Goal: Obtain resource: Download file/media

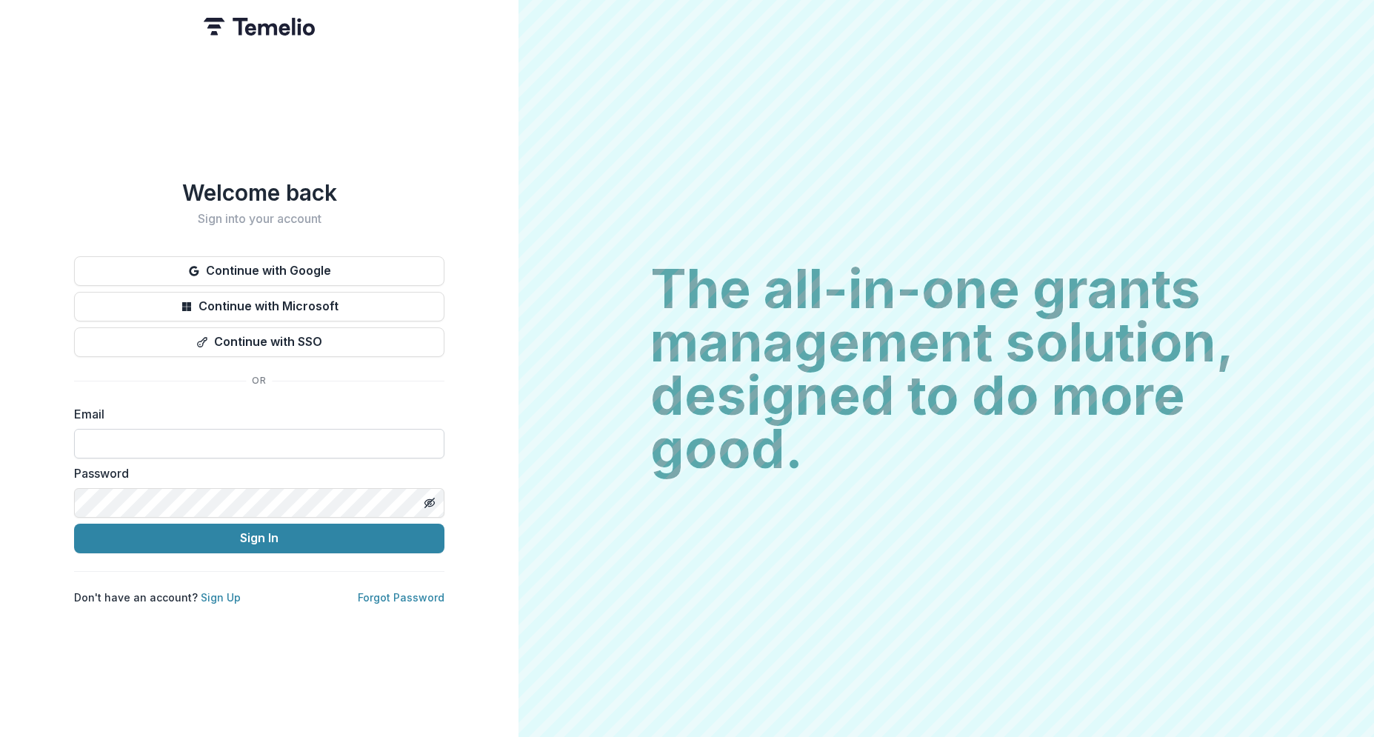
click at [287, 440] on input at bounding box center [259, 444] width 370 height 30
type input "**********"
click at [271, 538] on button "Sign In" at bounding box center [259, 539] width 370 height 30
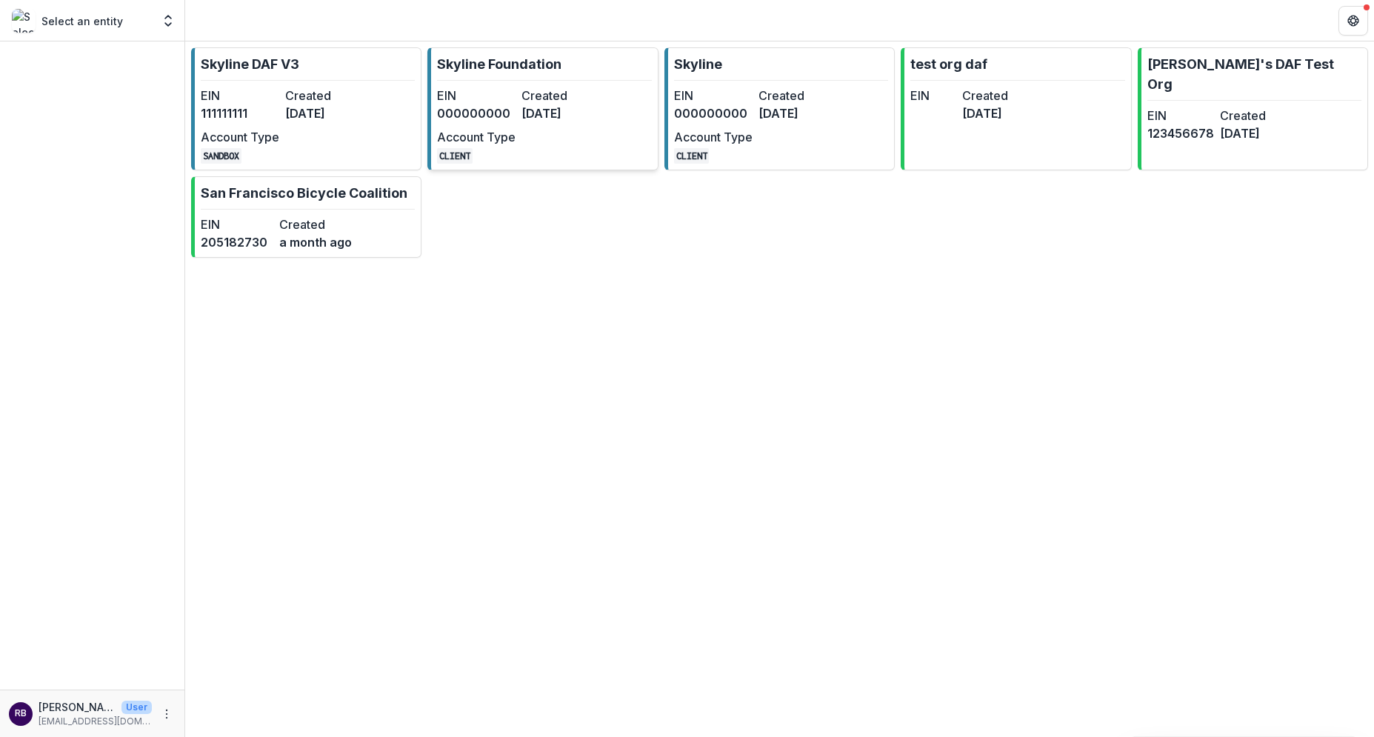
click at [565, 95] on dt "Created" at bounding box center [561, 96] width 79 height 18
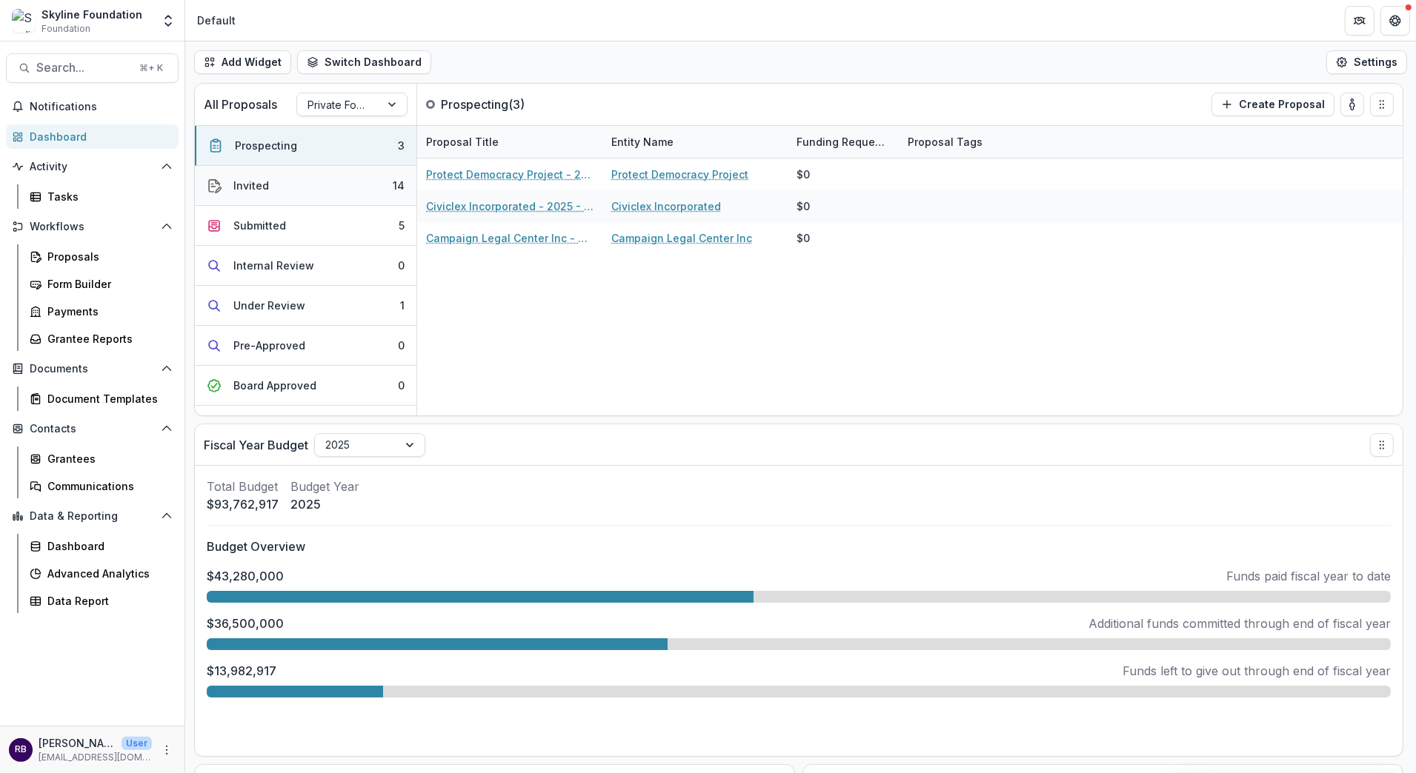
click at [314, 191] on button "Invited 14" at bounding box center [306, 186] width 222 height 40
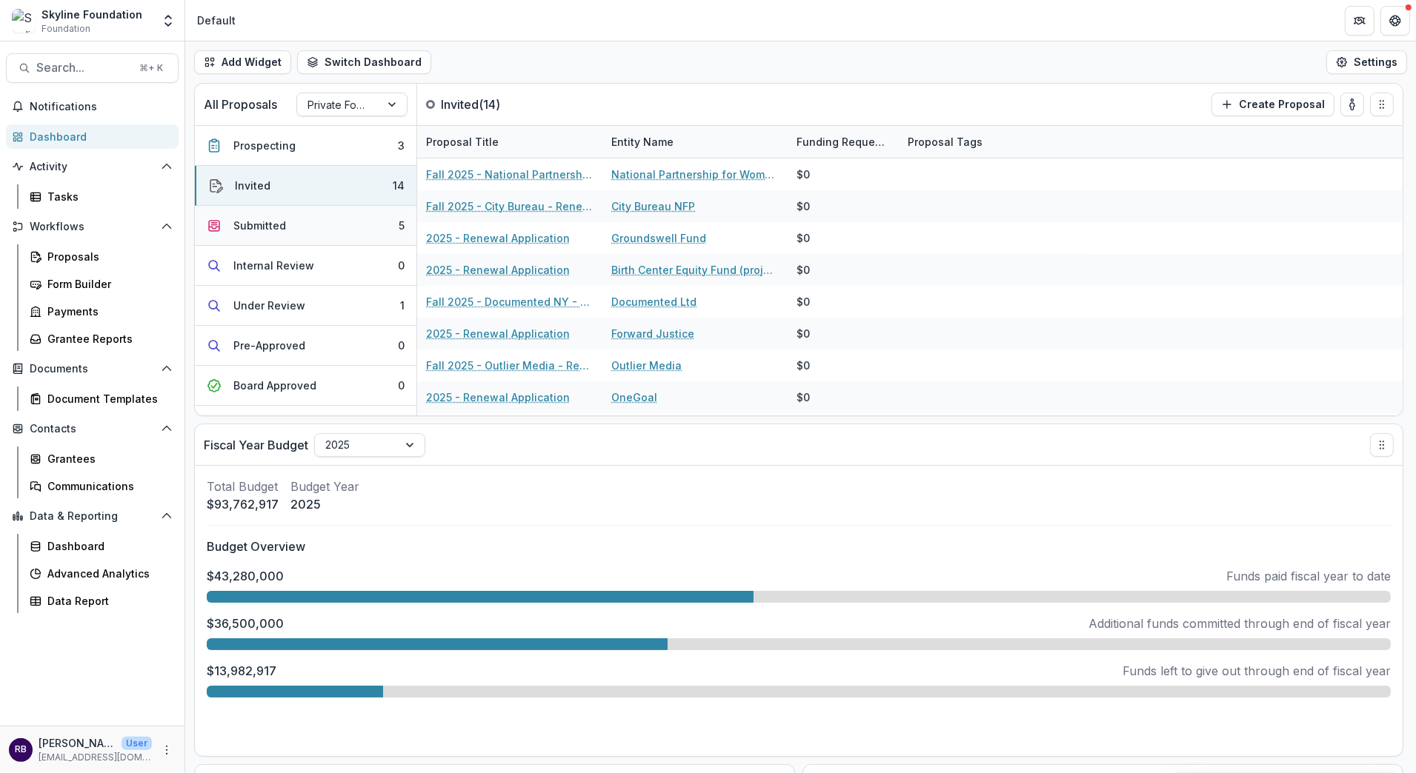
click at [316, 223] on button "Submitted 5" at bounding box center [306, 226] width 222 height 40
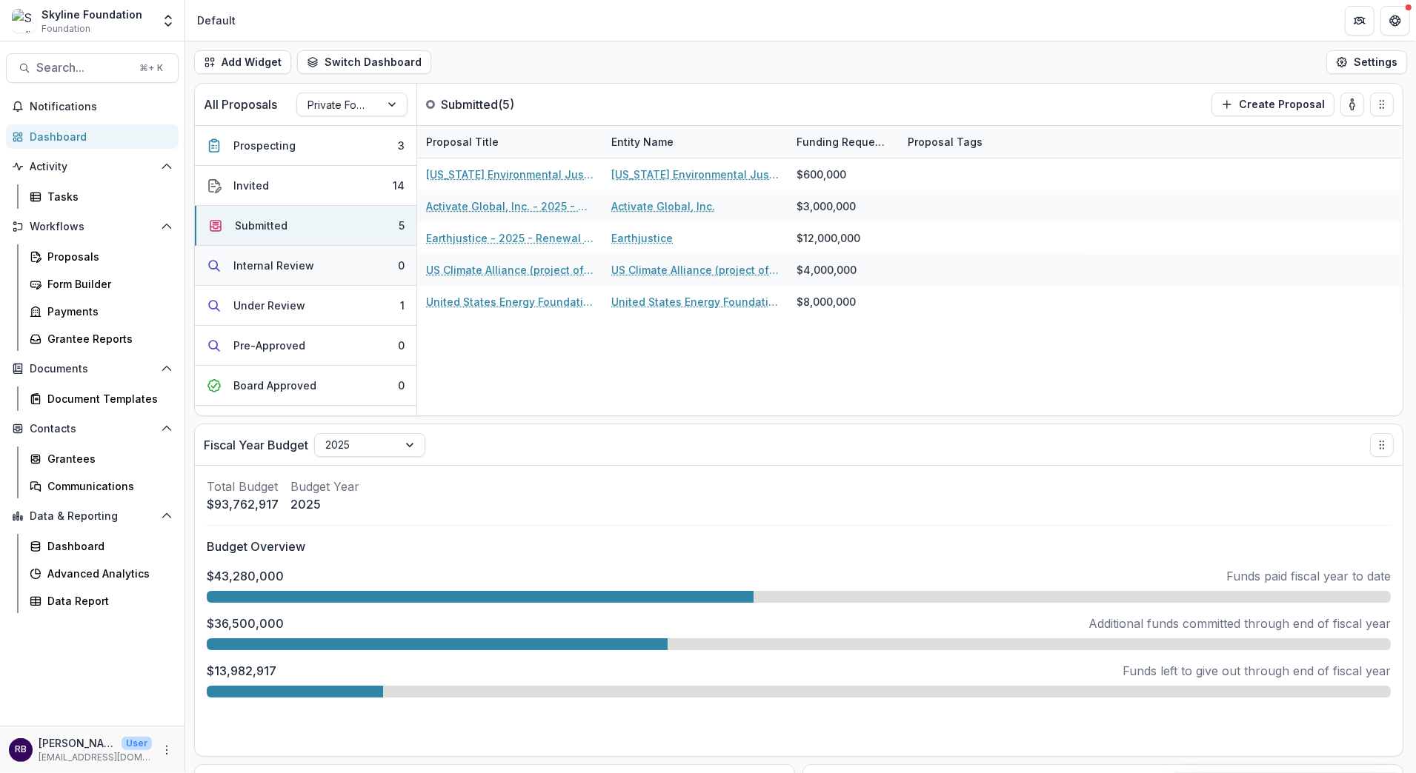
click at [316, 266] on button "Internal Review 0" at bounding box center [306, 266] width 222 height 40
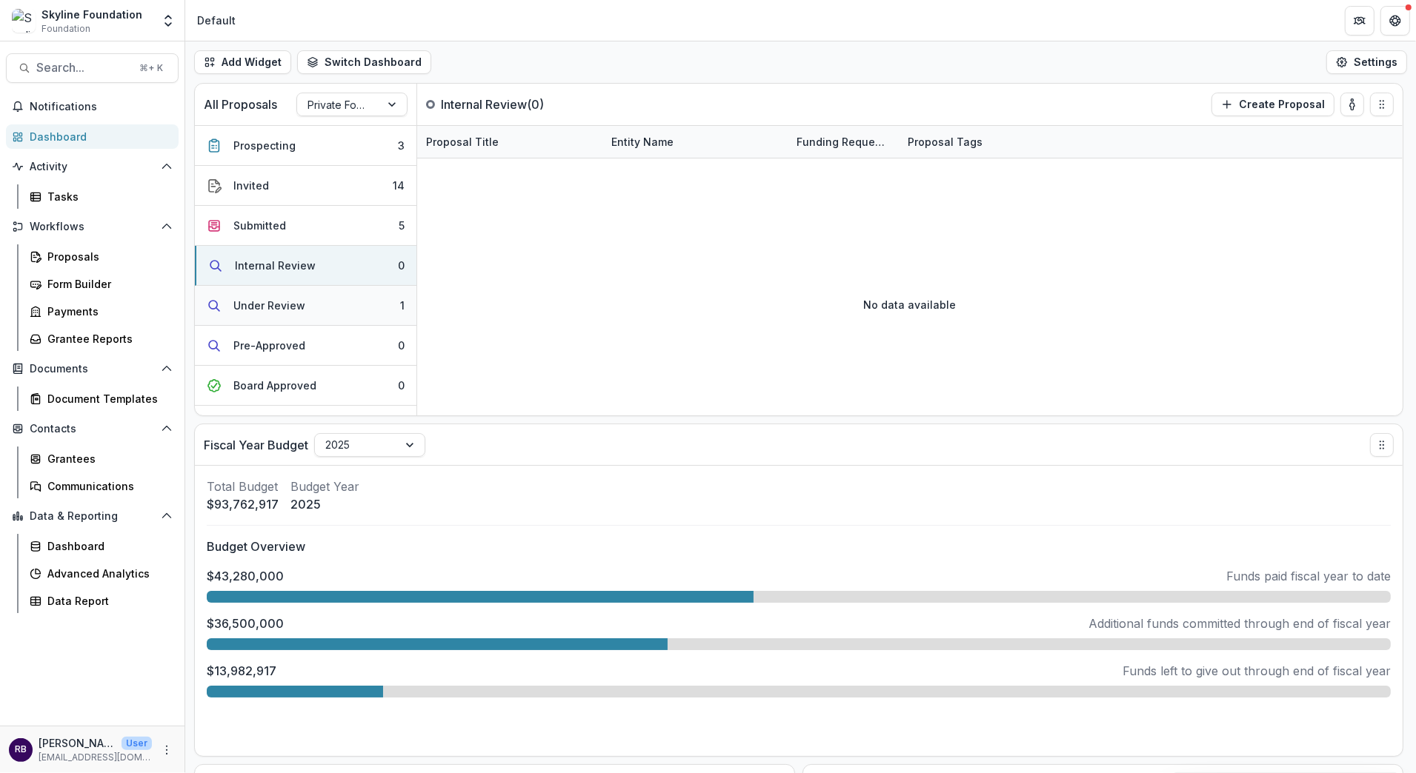
click at [313, 300] on button "Under Review 1" at bounding box center [306, 306] width 222 height 40
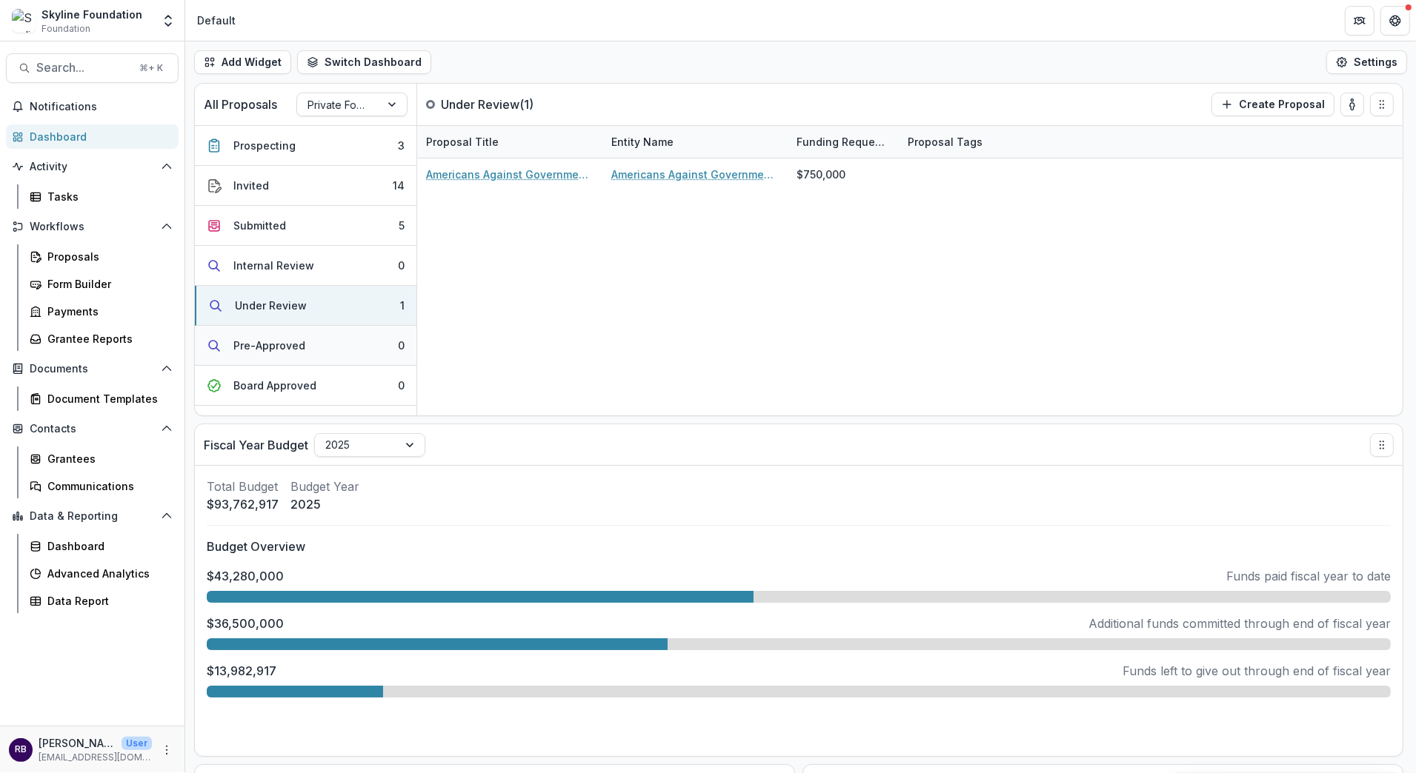
click at [314, 344] on button "Pre-Approved 0" at bounding box center [306, 346] width 222 height 40
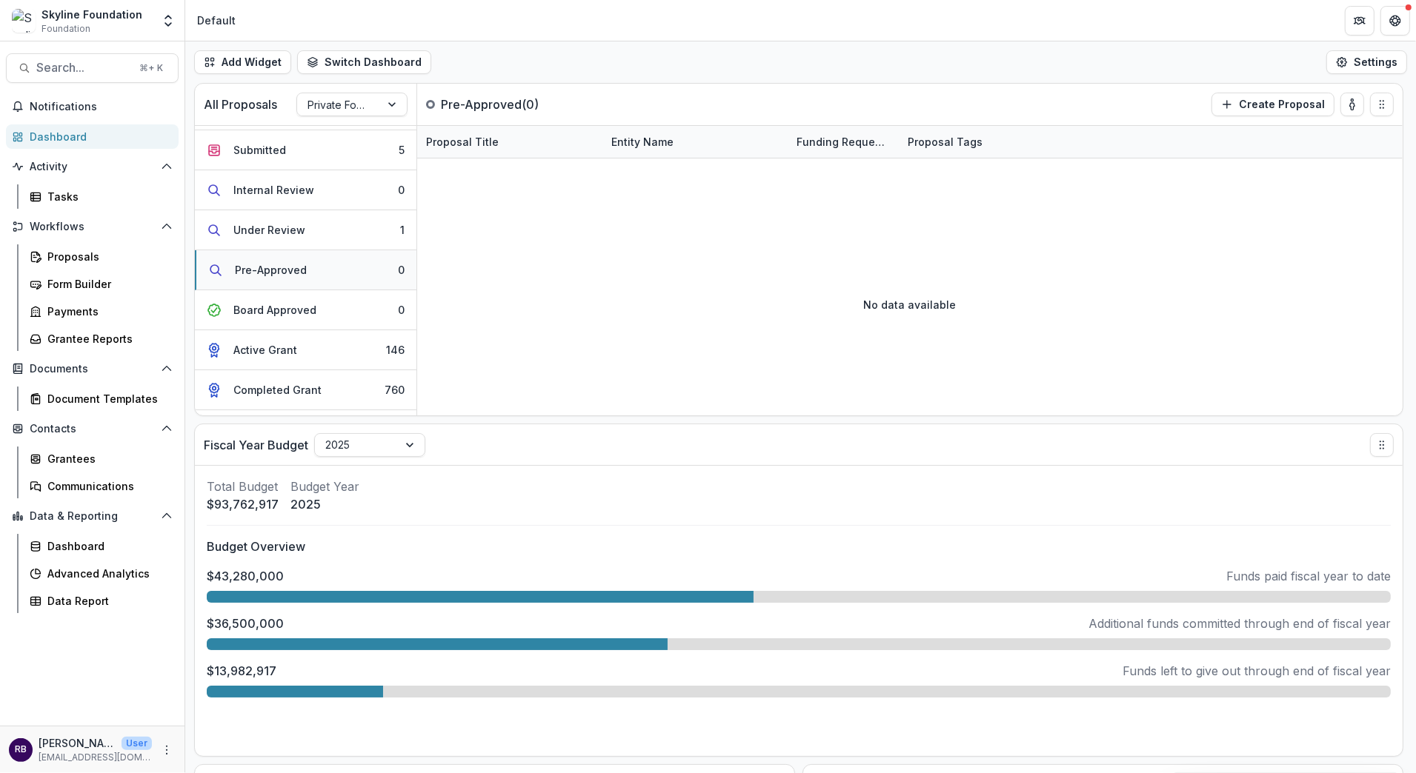
scroll to position [96, 0]
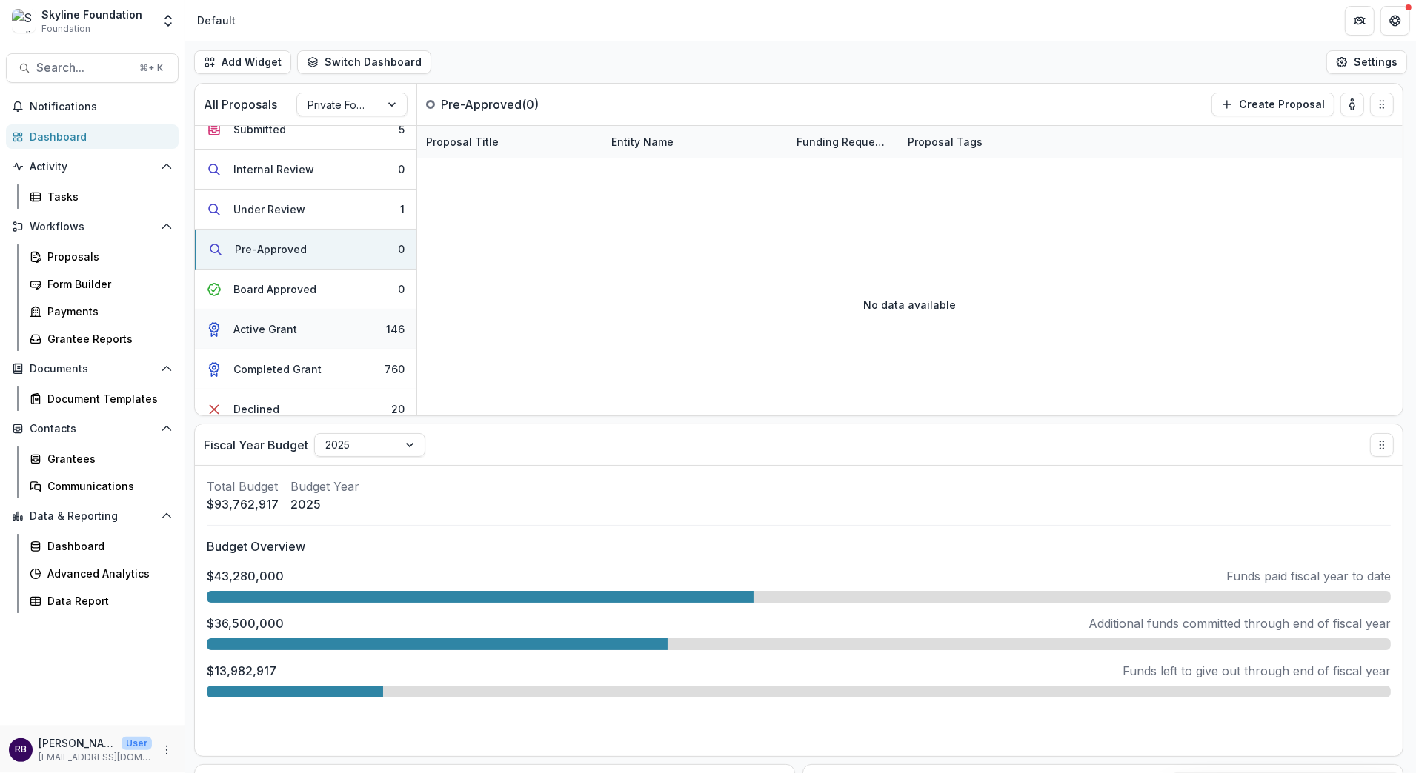
click at [307, 330] on button "Active Grant 146" at bounding box center [306, 330] width 222 height 40
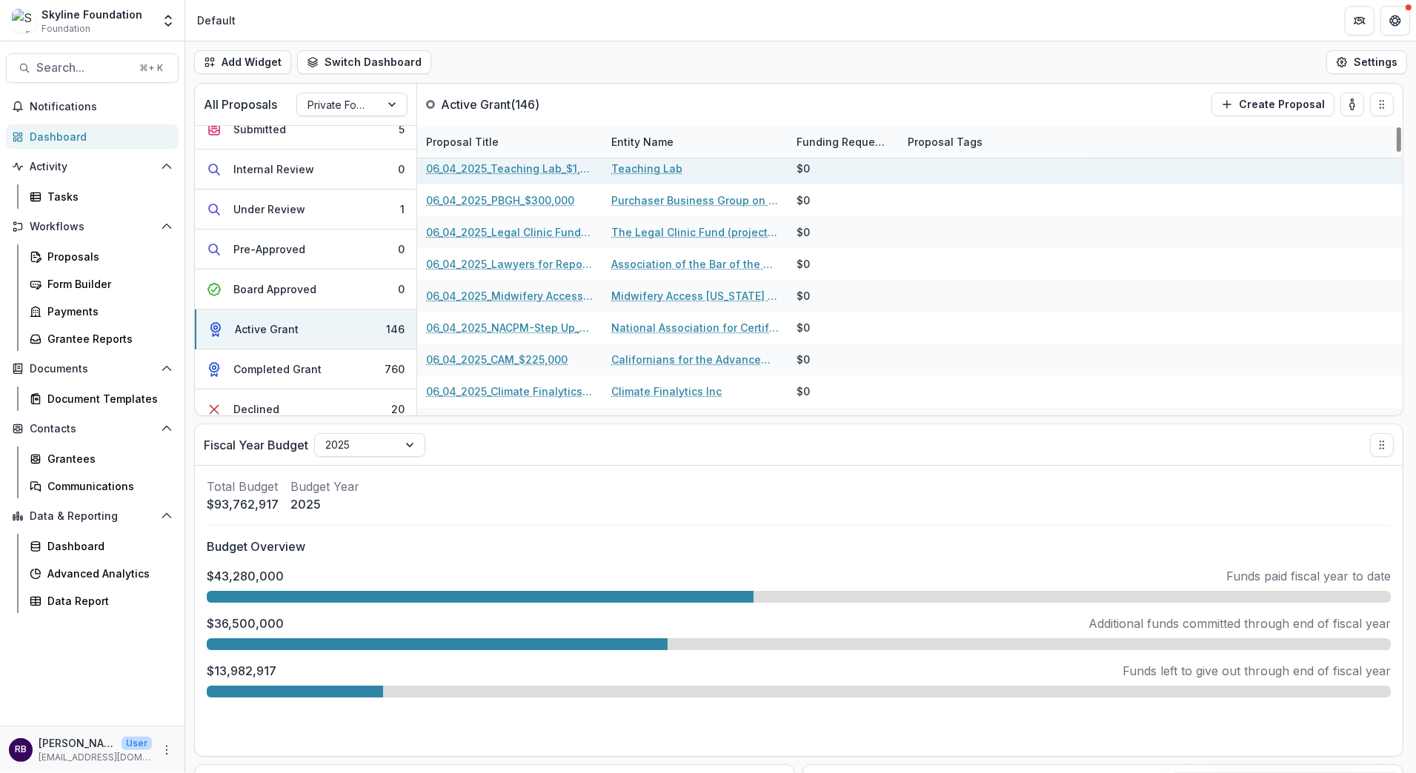
scroll to position [0, 0]
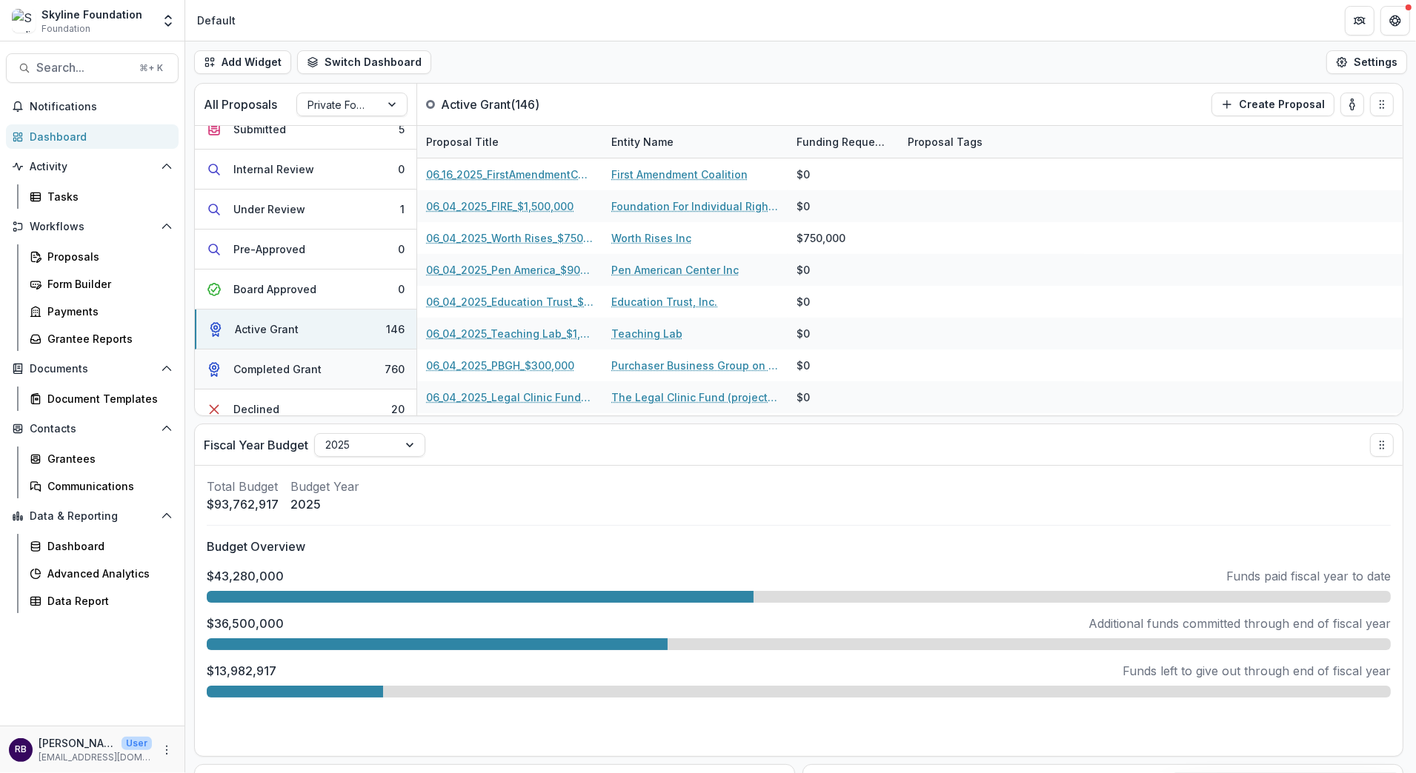
click at [315, 368] on div "Completed Grant" at bounding box center [277, 370] width 88 height 16
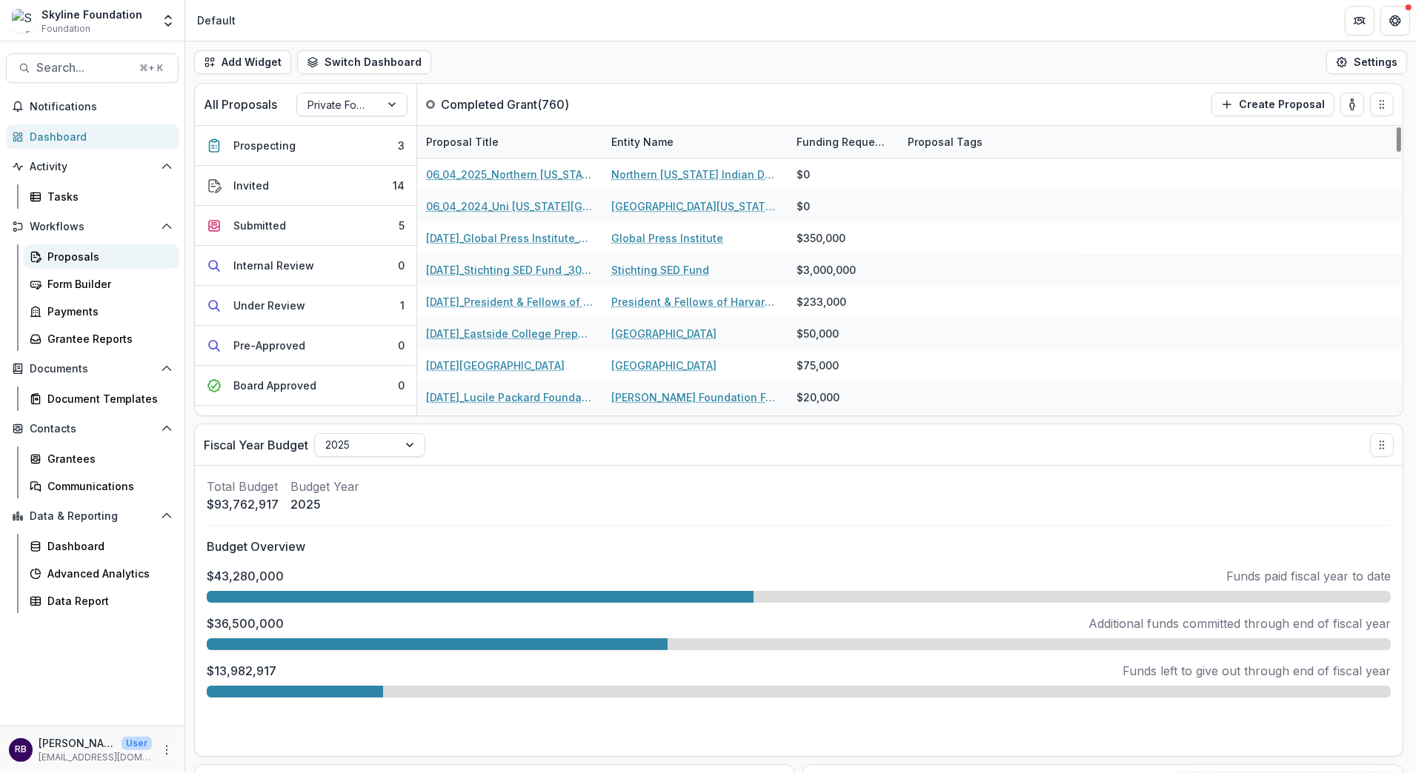
click at [61, 258] on div "Proposals" at bounding box center [106, 257] width 119 height 16
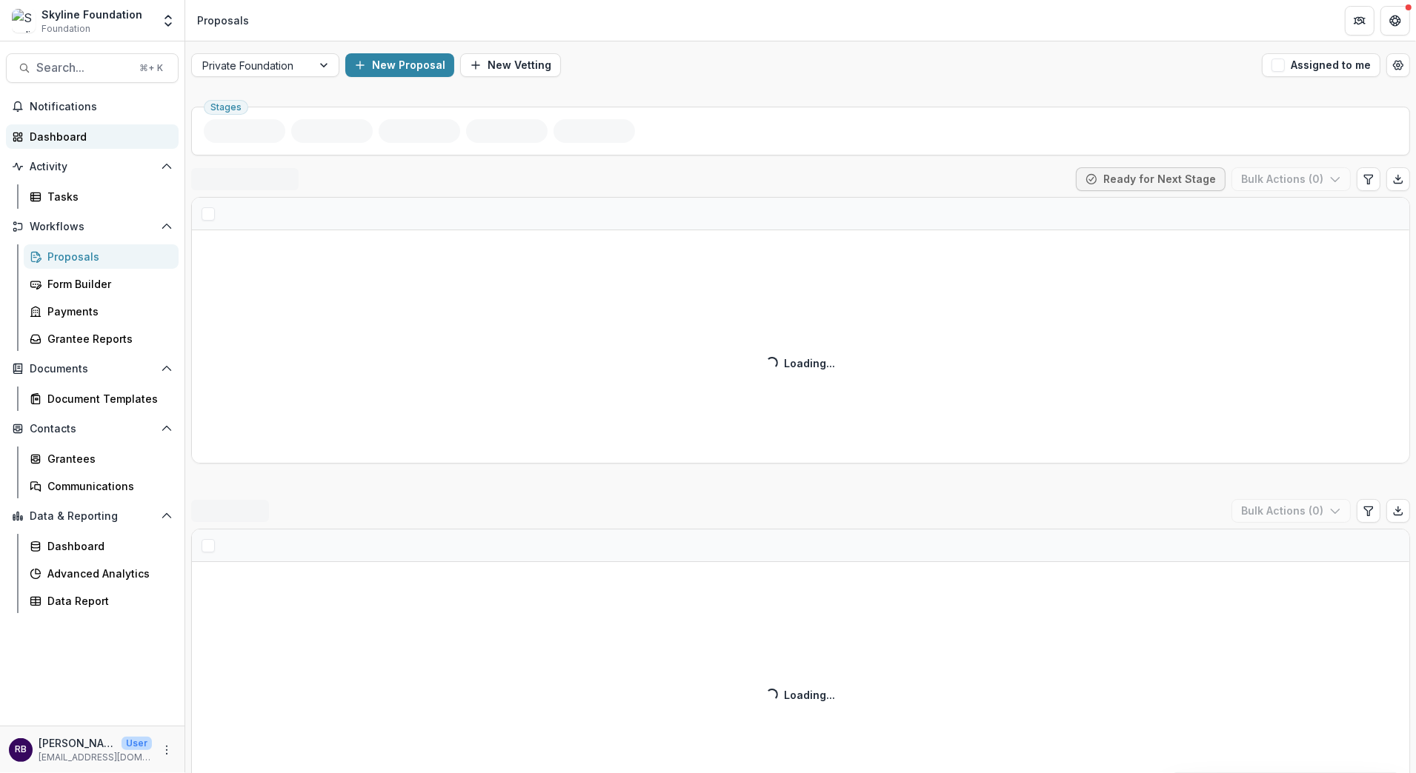
click at [72, 142] on div "Dashboard" at bounding box center [98, 137] width 137 height 16
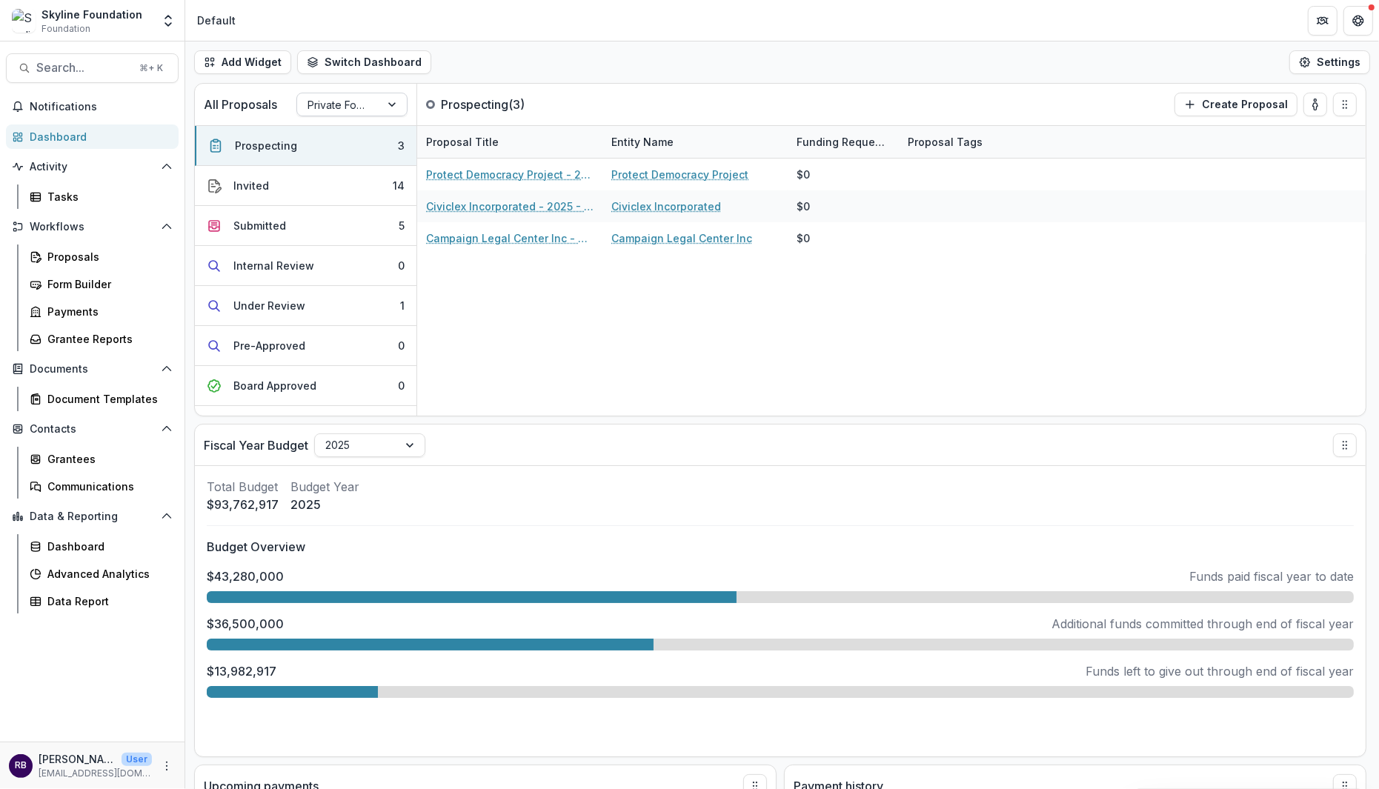
click at [399, 106] on div at bounding box center [393, 104] width 27 height 22
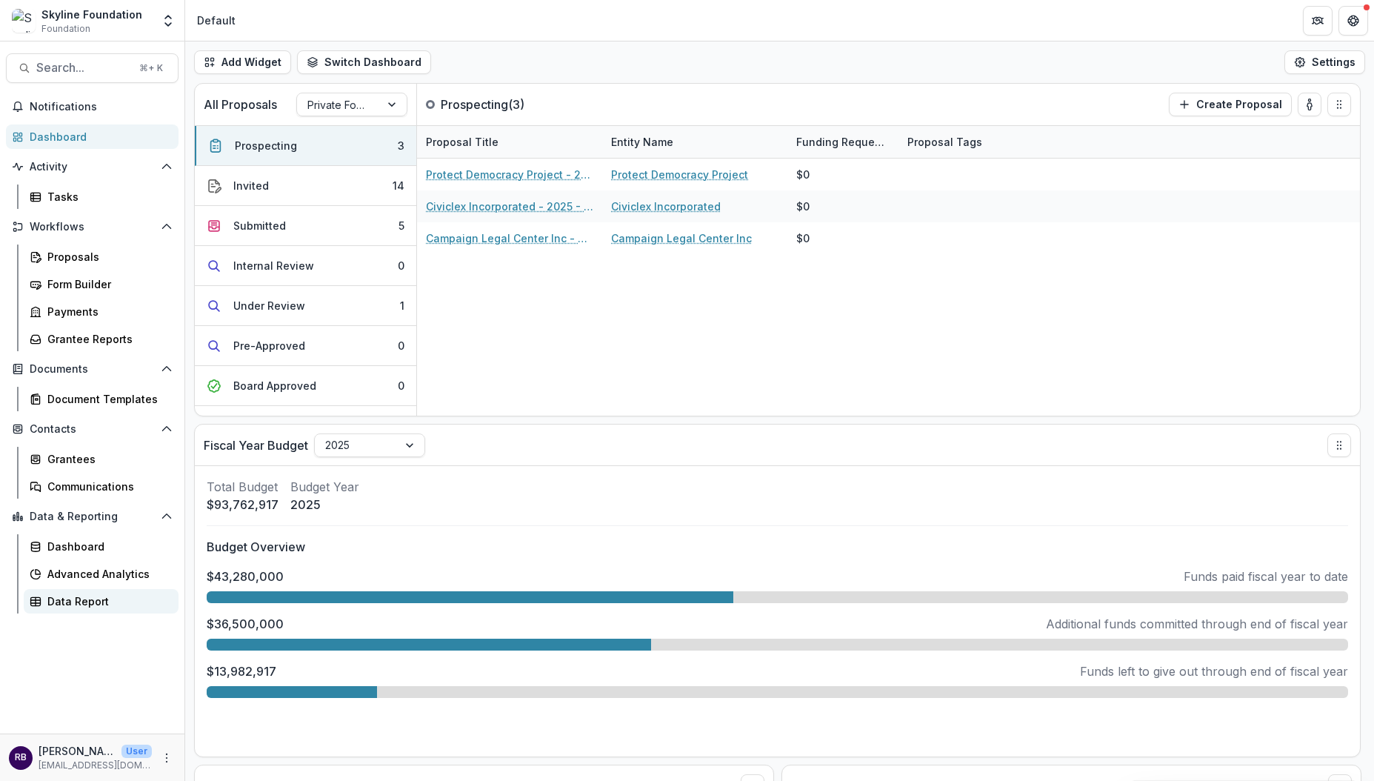
click at [115, 611] on link "Data Report" at bounding box center [101, 601] width 155 height 24
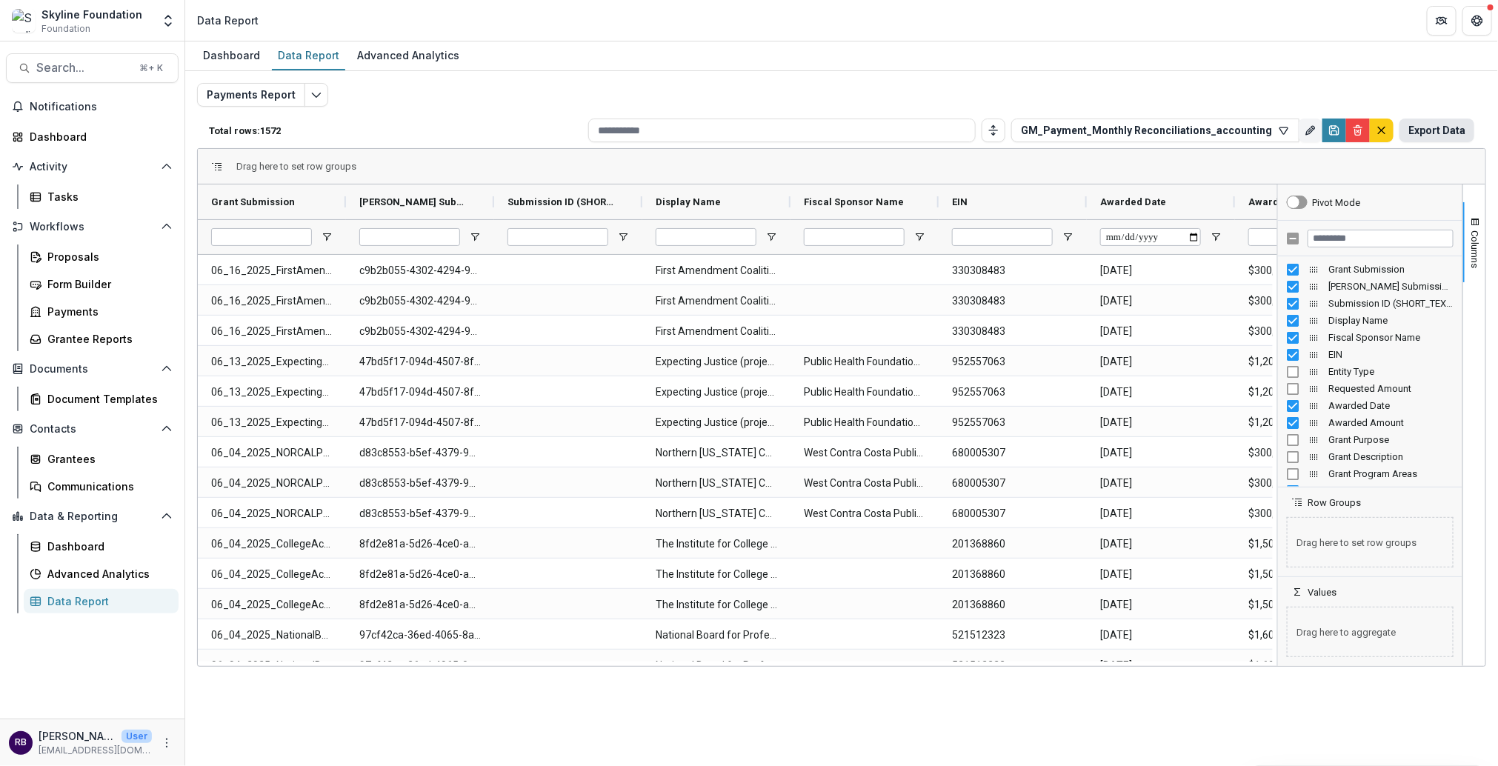
click at [1374, 127] on button "Export Data" at bounding box center [1436, 131] width 75 height 24
click at [1285, 127] on icon "button" at bounding box center [1284, 130] width 12 height 12
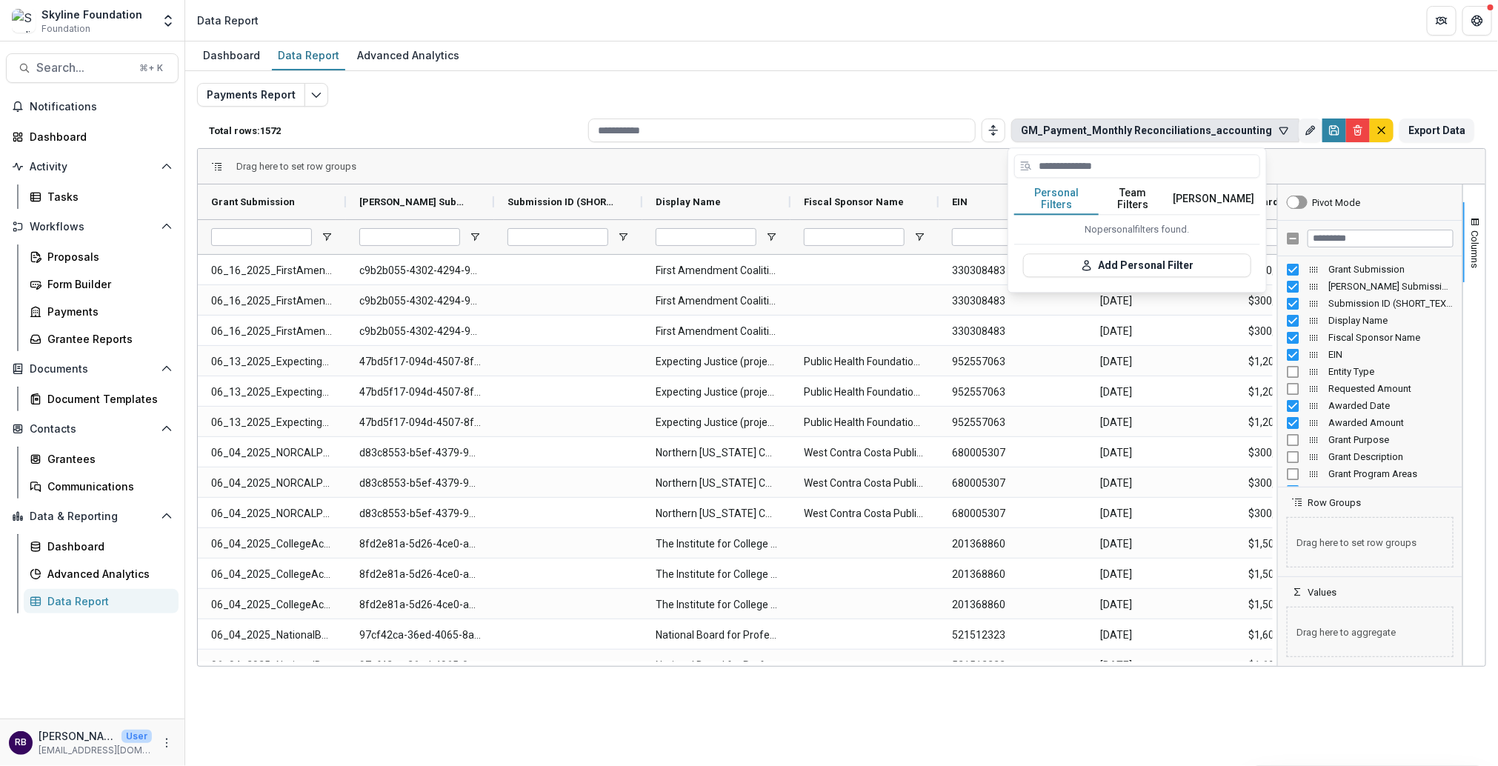
click at [1148, 197] on button "Team Filters" at bounding box center [1133, 199] width 68 height 31
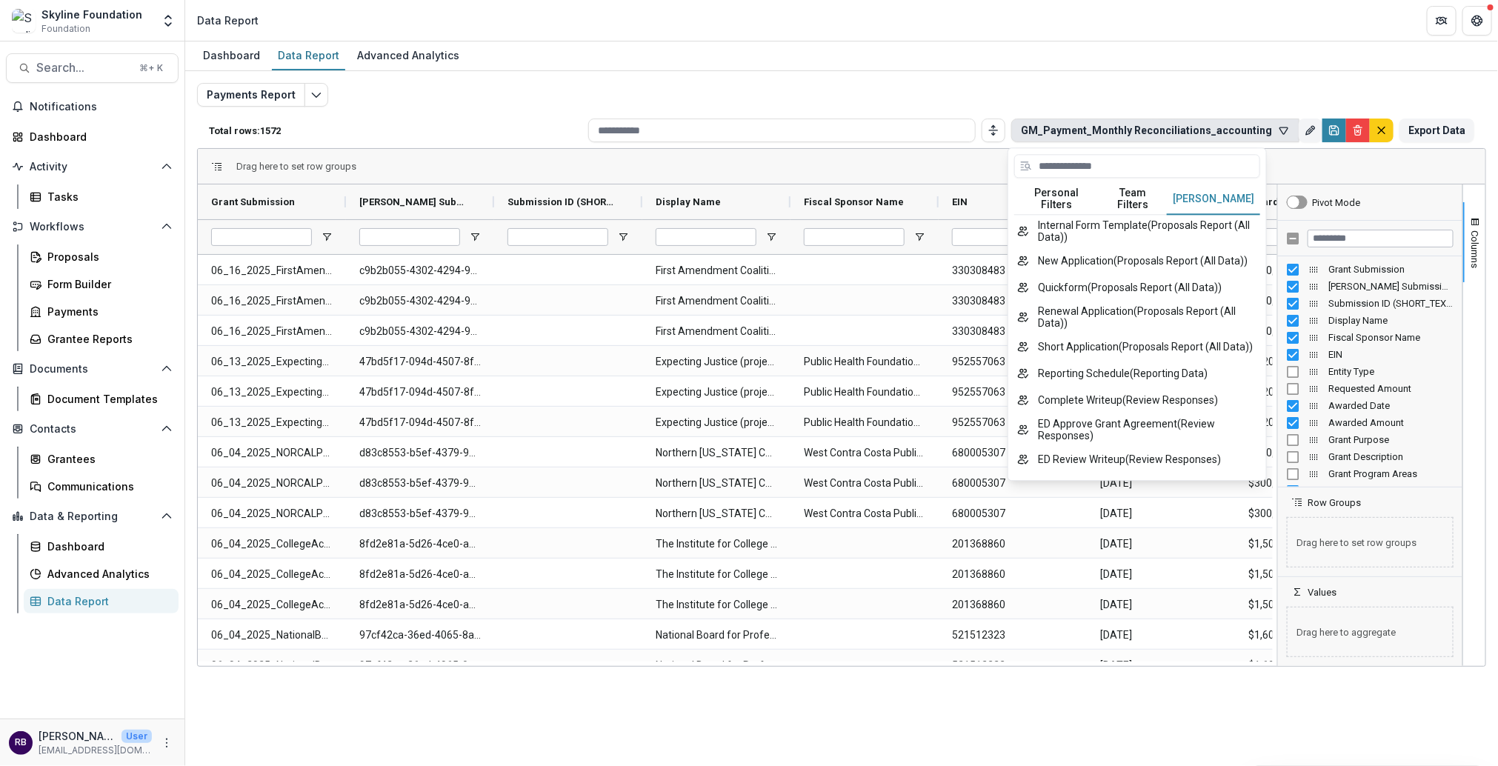
click at [1209, 196] on button "[PERSON_NAME]" at bounding box center [1213, 199] width 93 height 31
click at [1168, 277] on button "Quickform ( Proposals Report (All Data) )" at bounding box center [1137, 287] width 246 height 27
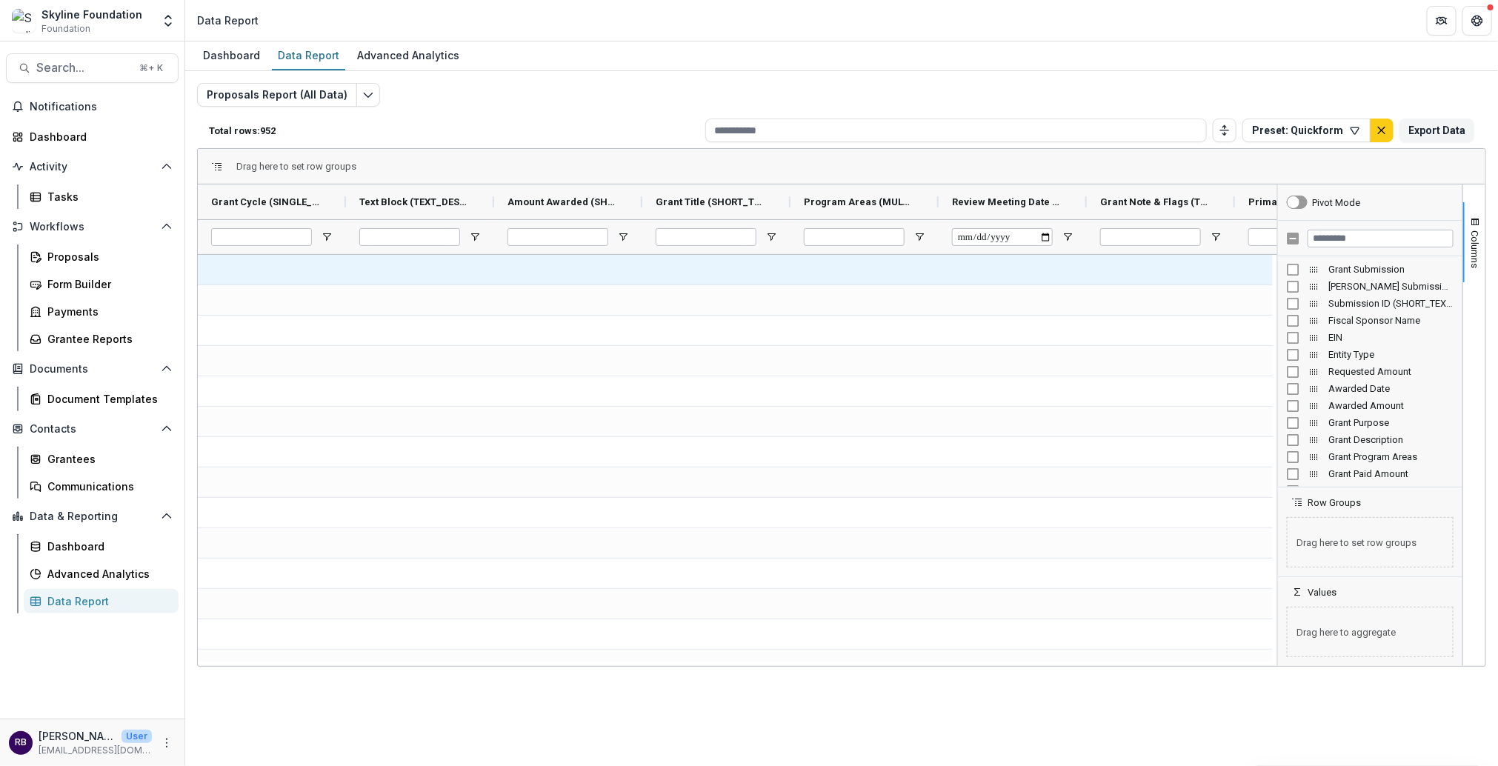
click at [1353, 130] on icon "button" at bounding box center [1355, 130] width 12 height 12
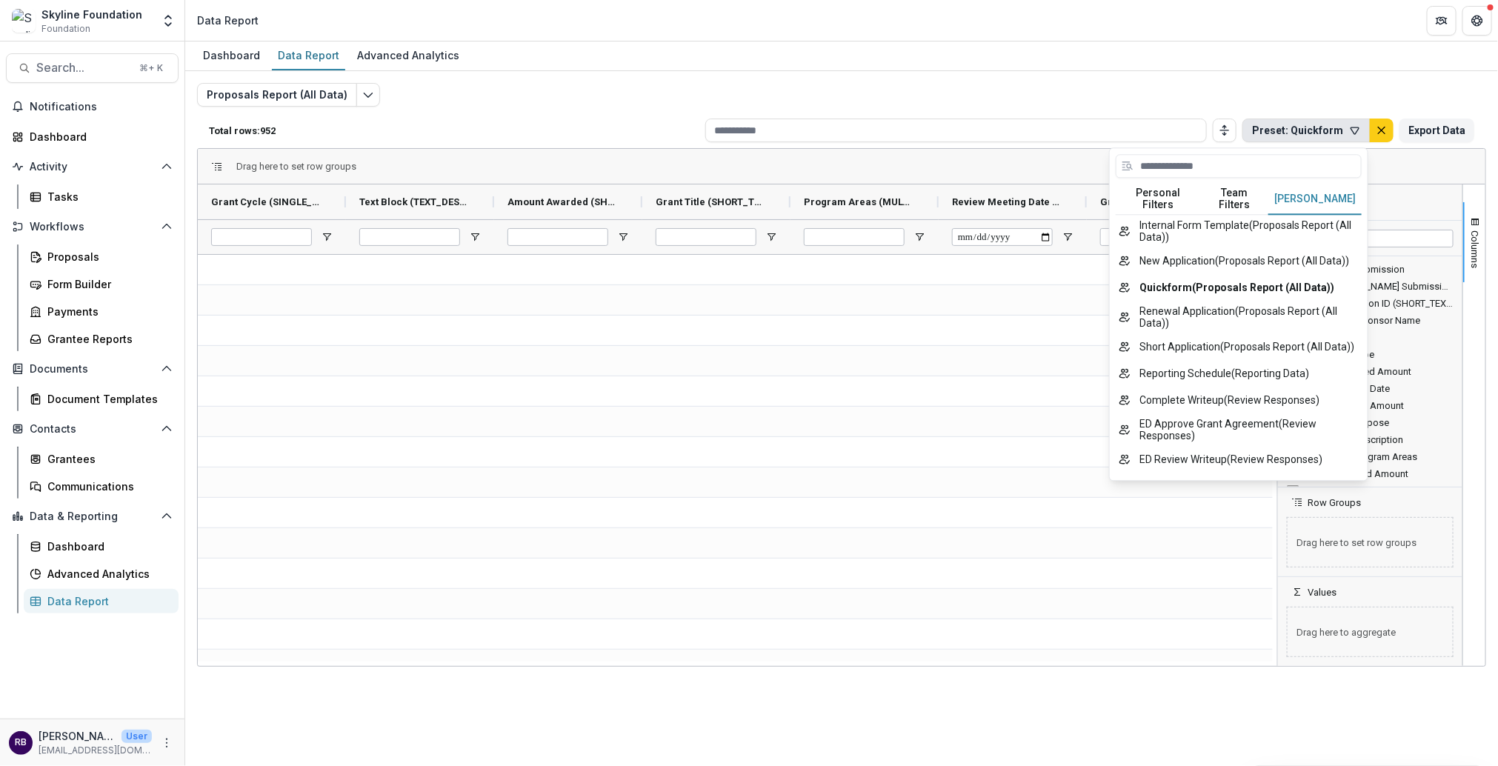
click at [1313, 193] on button "[PERSON_NAME]" at bounding box center [1314, 199] width 93 height 31
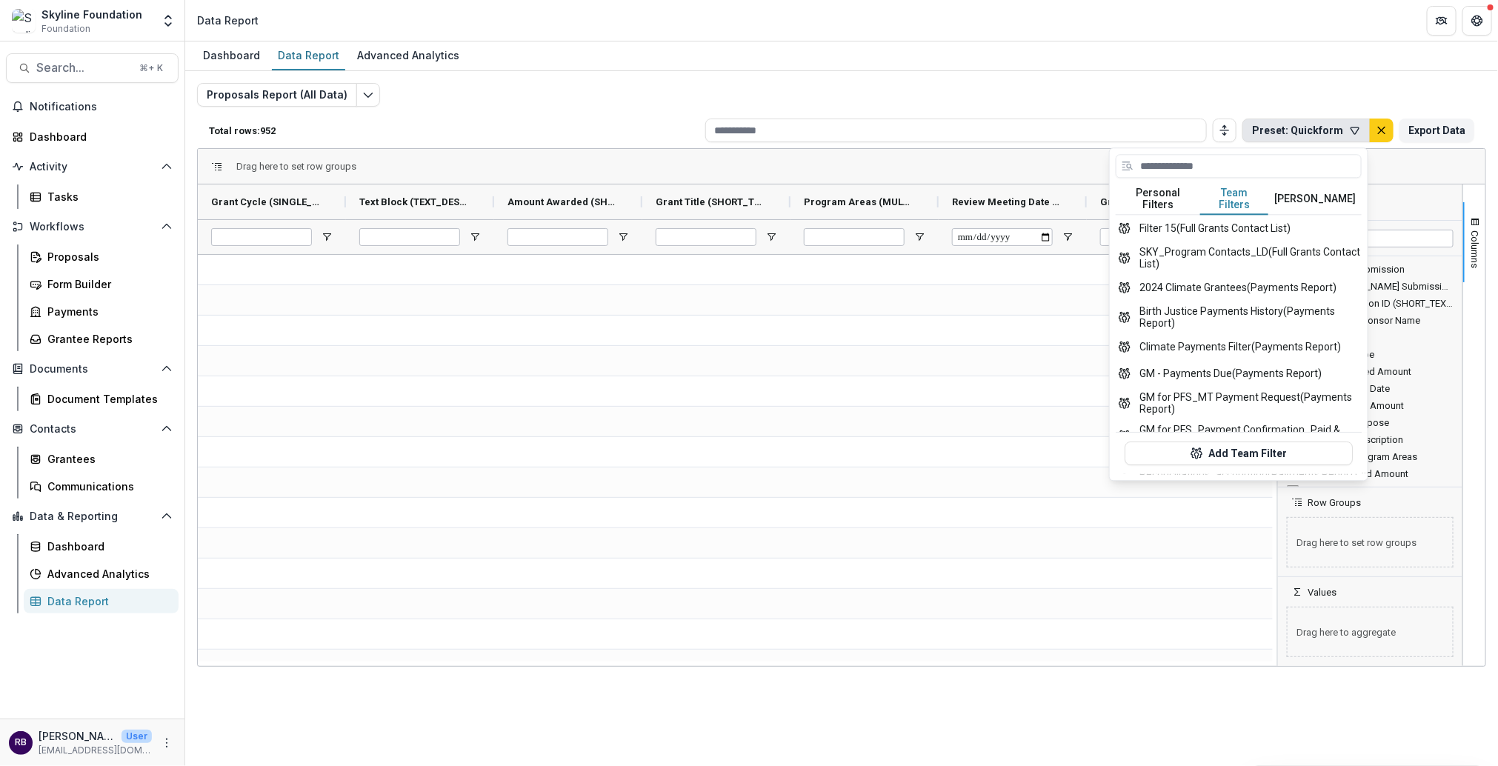
click at [1216, 191] on button "Team Filters" at bounding box center [1234, 199] width 68 height 31
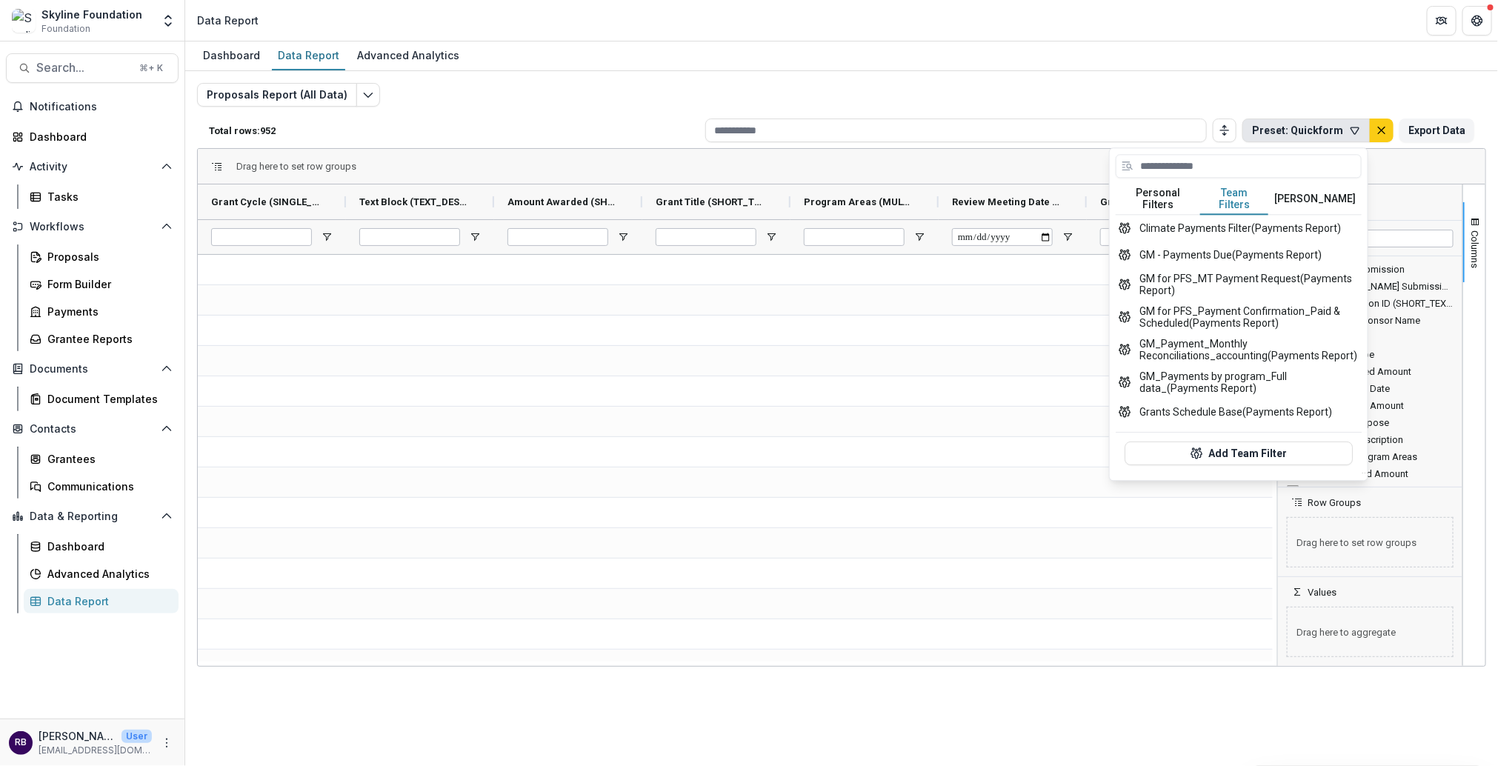
scroll to position [121, 0]
click at [1245, 384] on button "GM_Payments by program_Full data_ (Payments Report)" at bounding box center [1239, 380] width 246 height 33
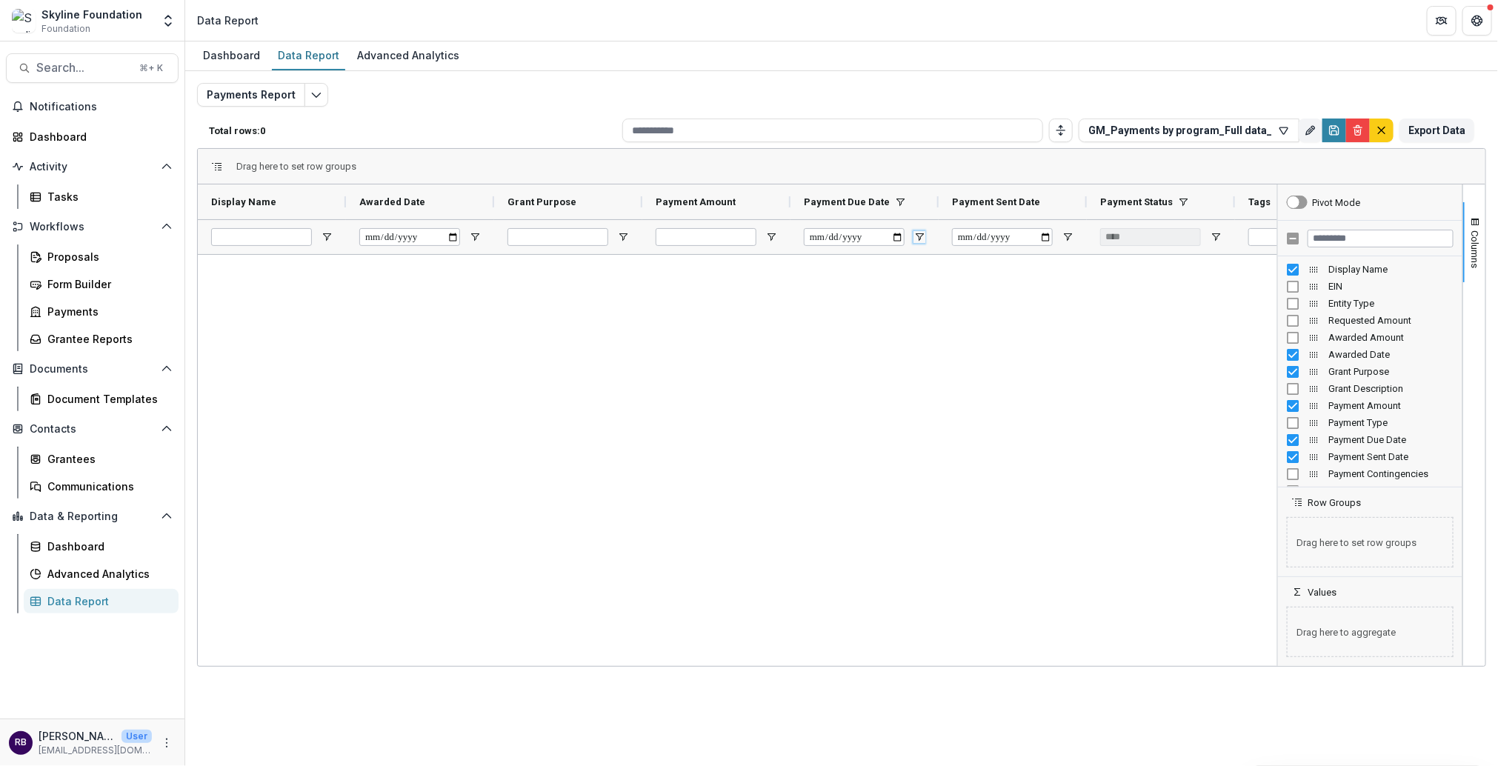
click at [919, 234] on span "Open Filter Menu" at bounding box center [919, 237] width 12 height 12
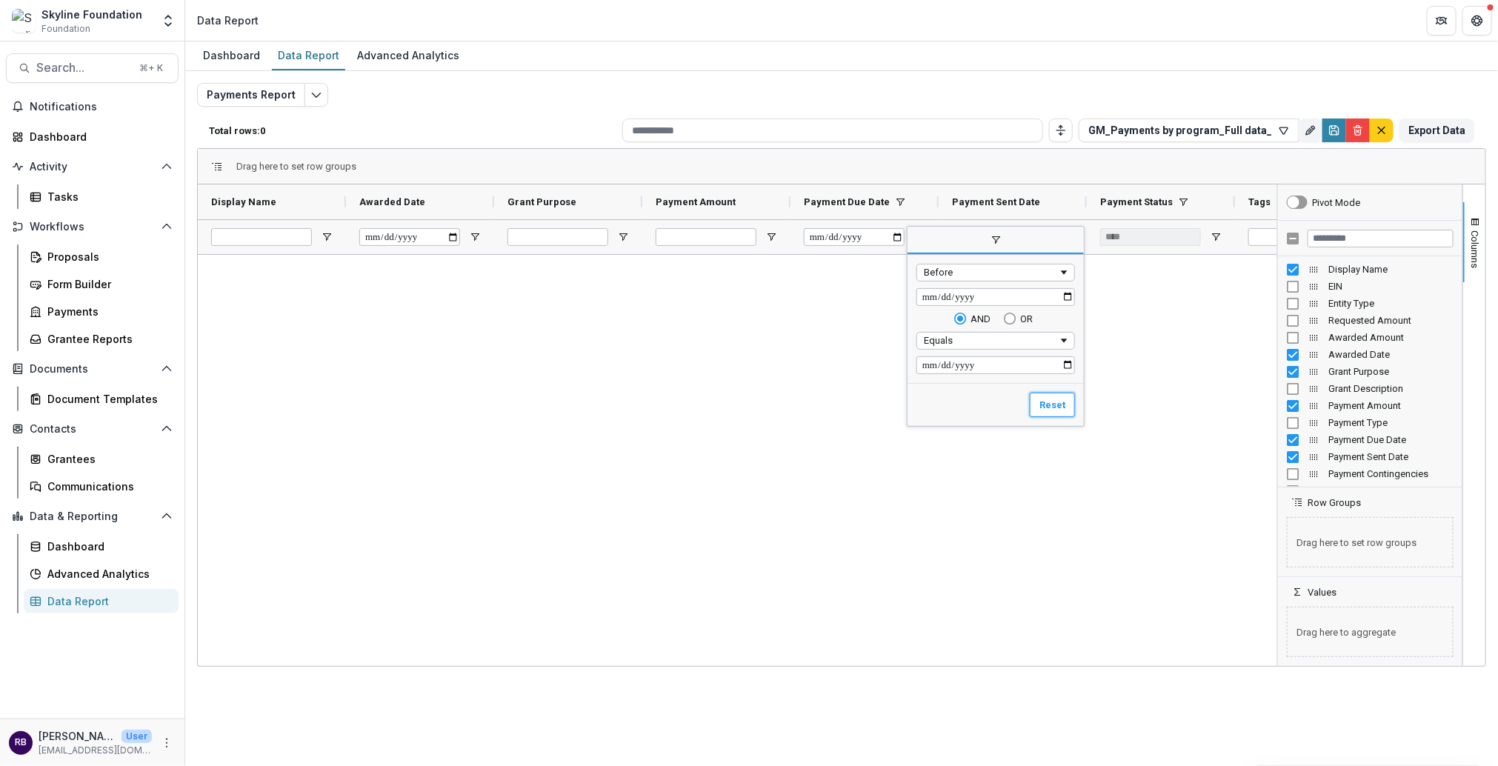
click at [1065, 409] on button "Reset" at bounding box center [1052, 405] width 45 height 25
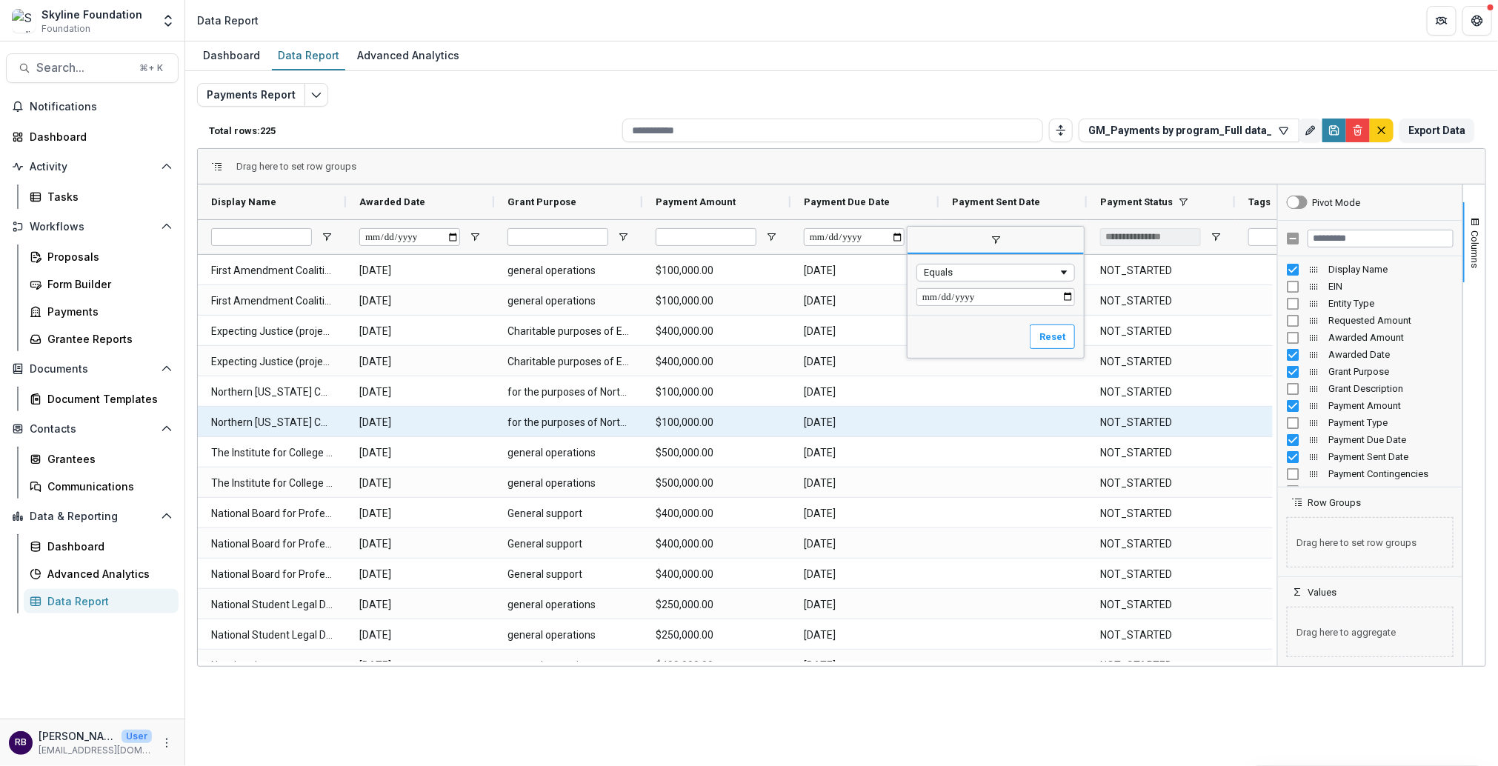
click at [985, 84] on div "Payments Report Total rows: 225 GM_Payments by program_Full data_ Personal Filt…" at bounding box center [841, 357] width 1289 height 548
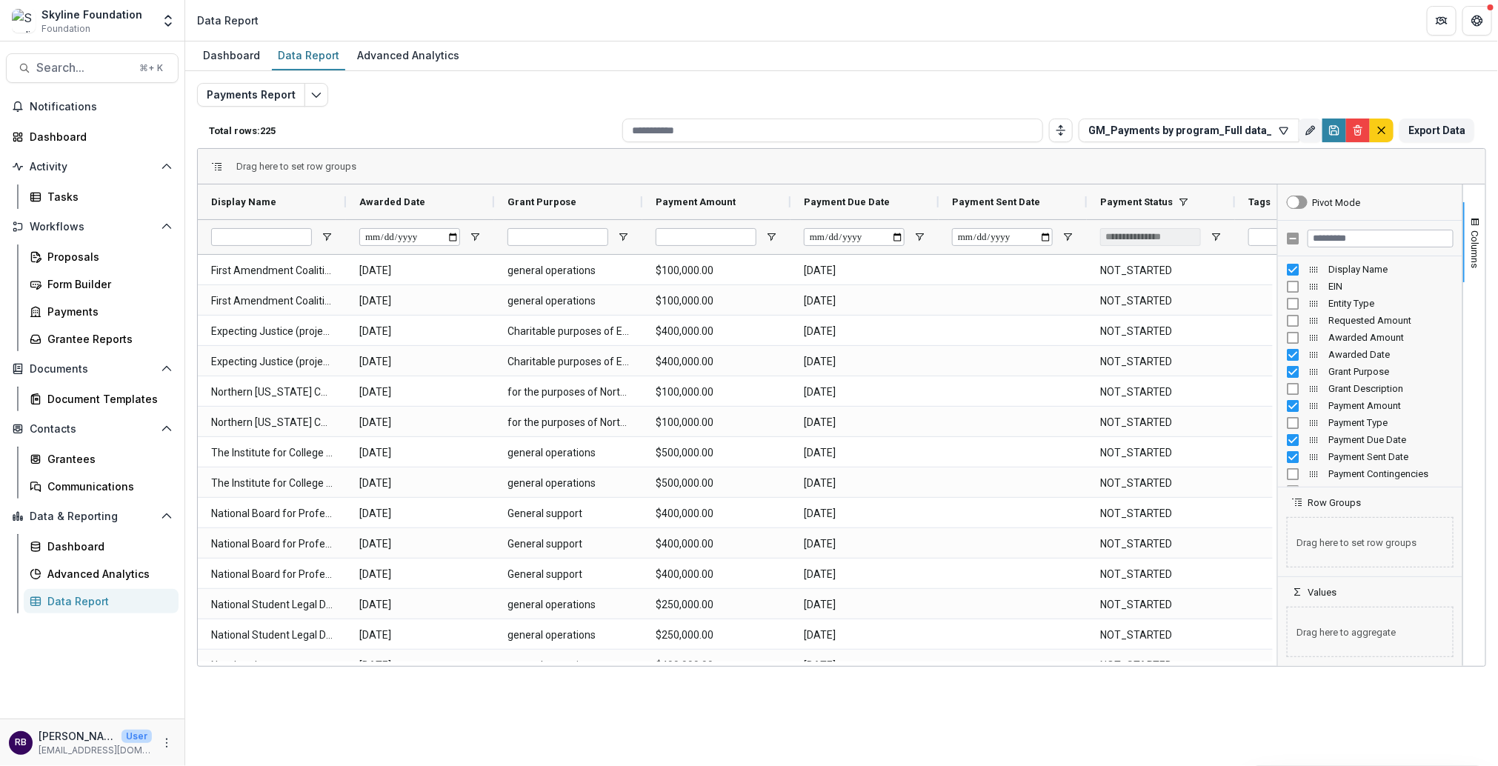
scroll to position [0, 152]
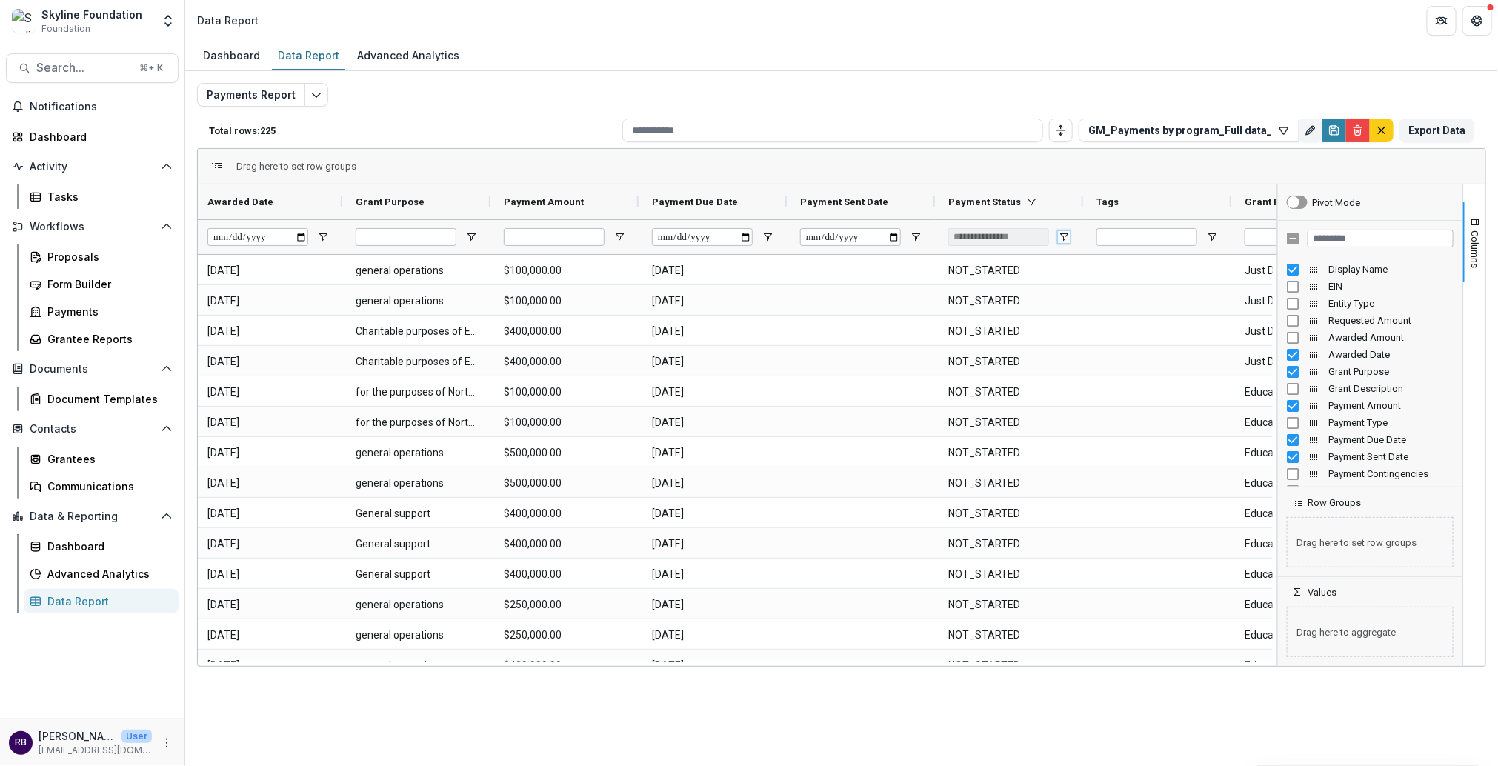
click at [1062, 235] on span "Open Filter Menu" at bounding box center [1064, 237] width 12 height 12
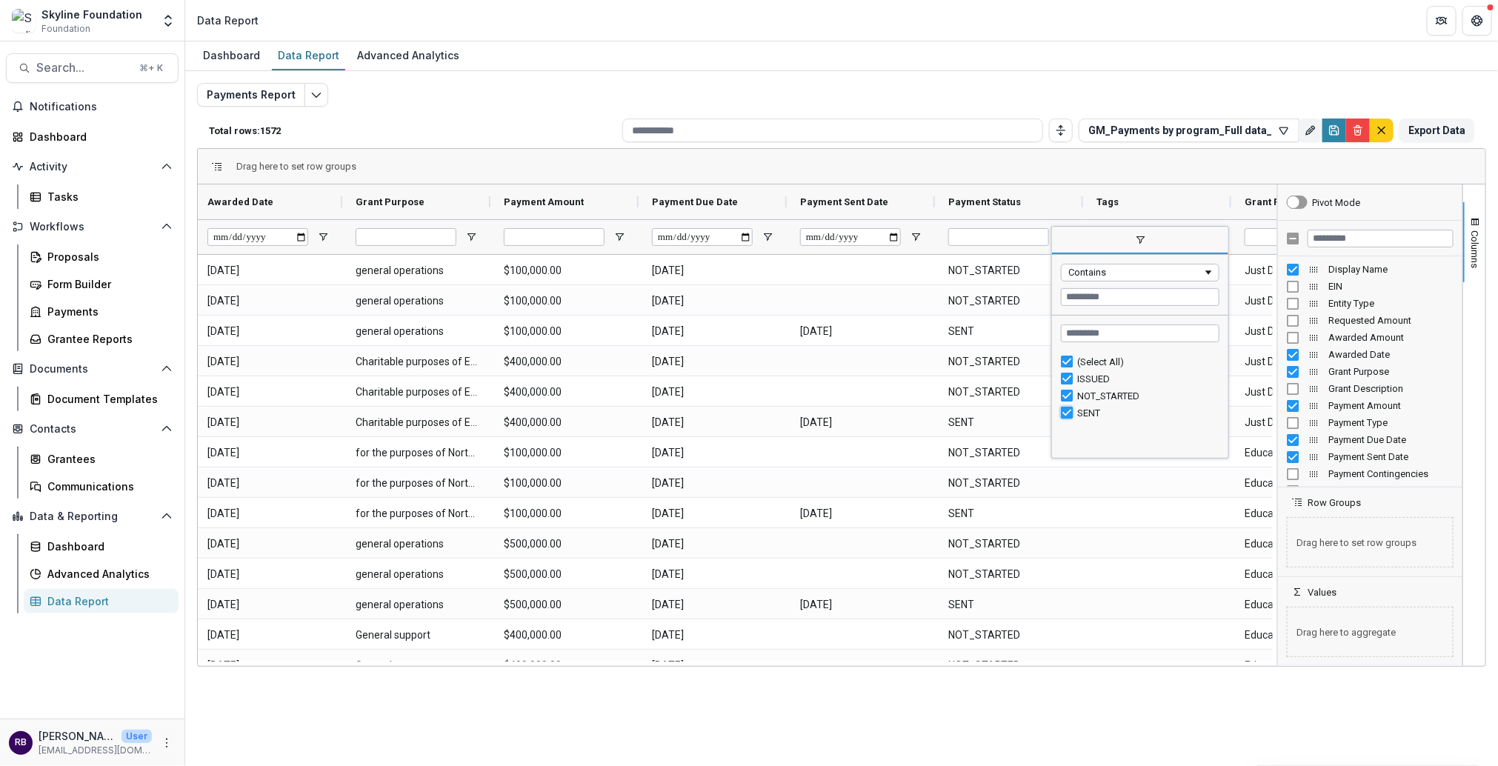
type input "**********"
click at [1374, 240] on span "Columns" at bounding box center [1475, 249] width 11 height 38
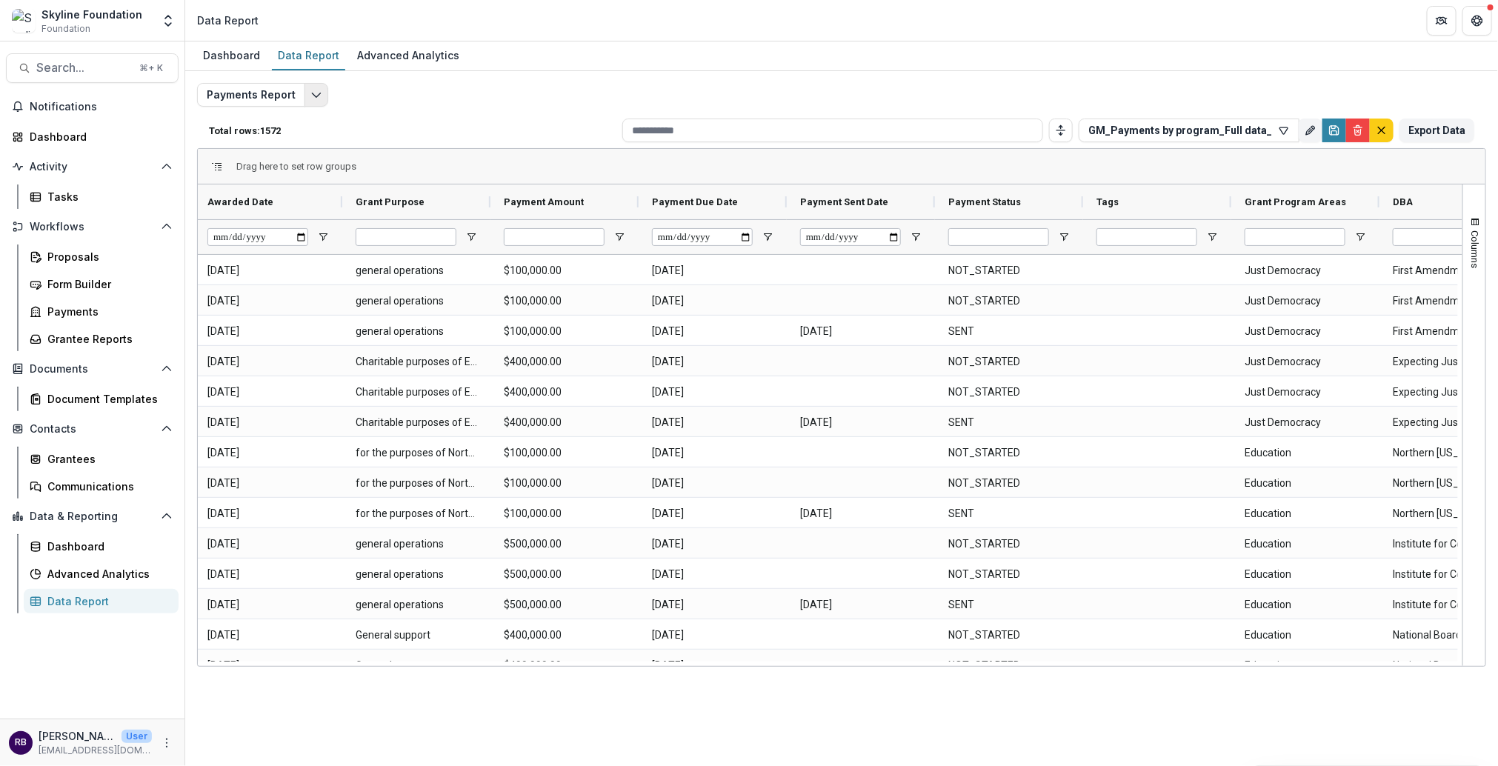
drag, startPoint x: 702, startPoint y: 322, endPoint x: 315, endPoint y: 89, distance: 452.3
click at [315, 89] on icon "Edit selected report" at bounding box center [316, 95] width 12 height 12
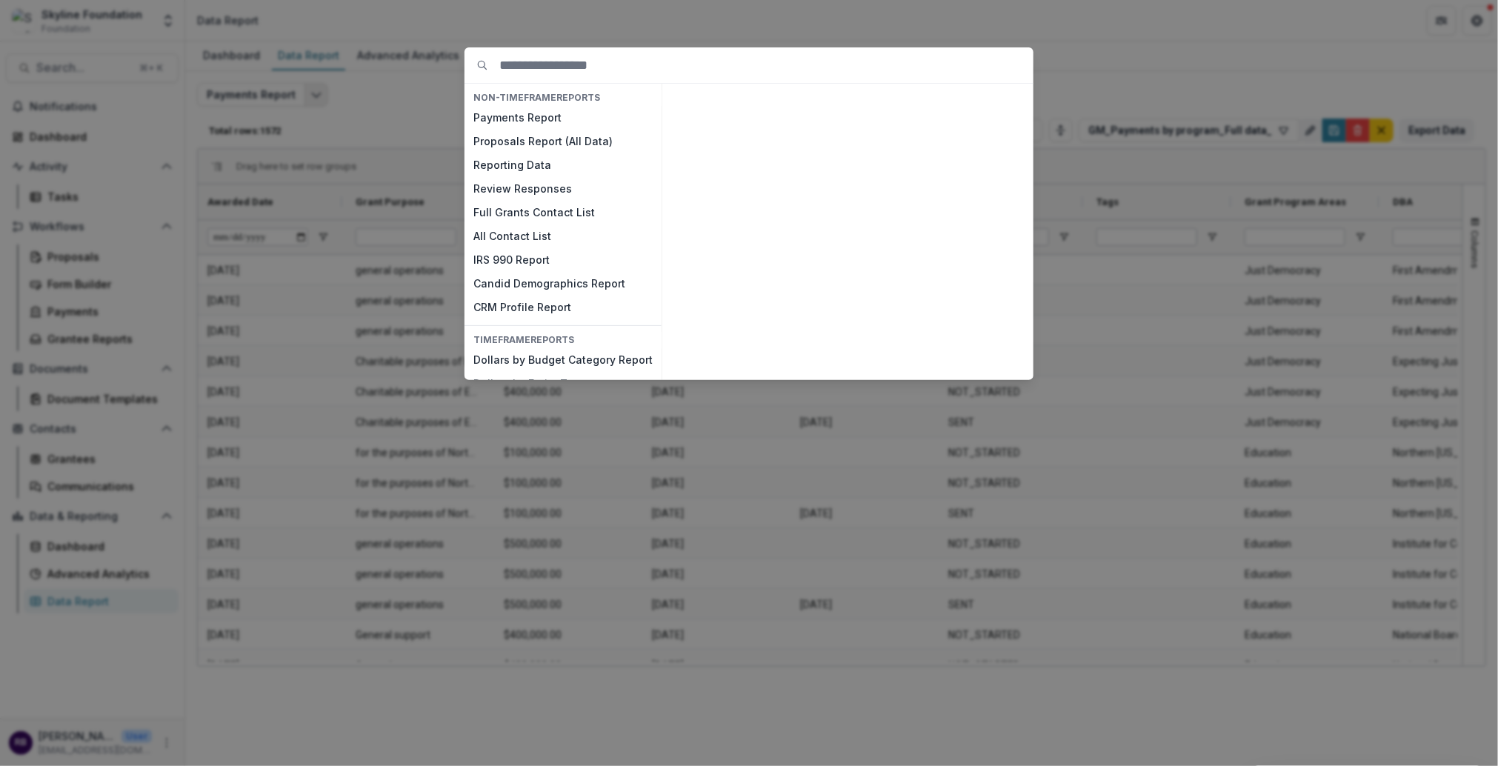
click at [530, 140] on button "Proposals Report (All Data)" at bounding box center [563, 142] width 197 height 24
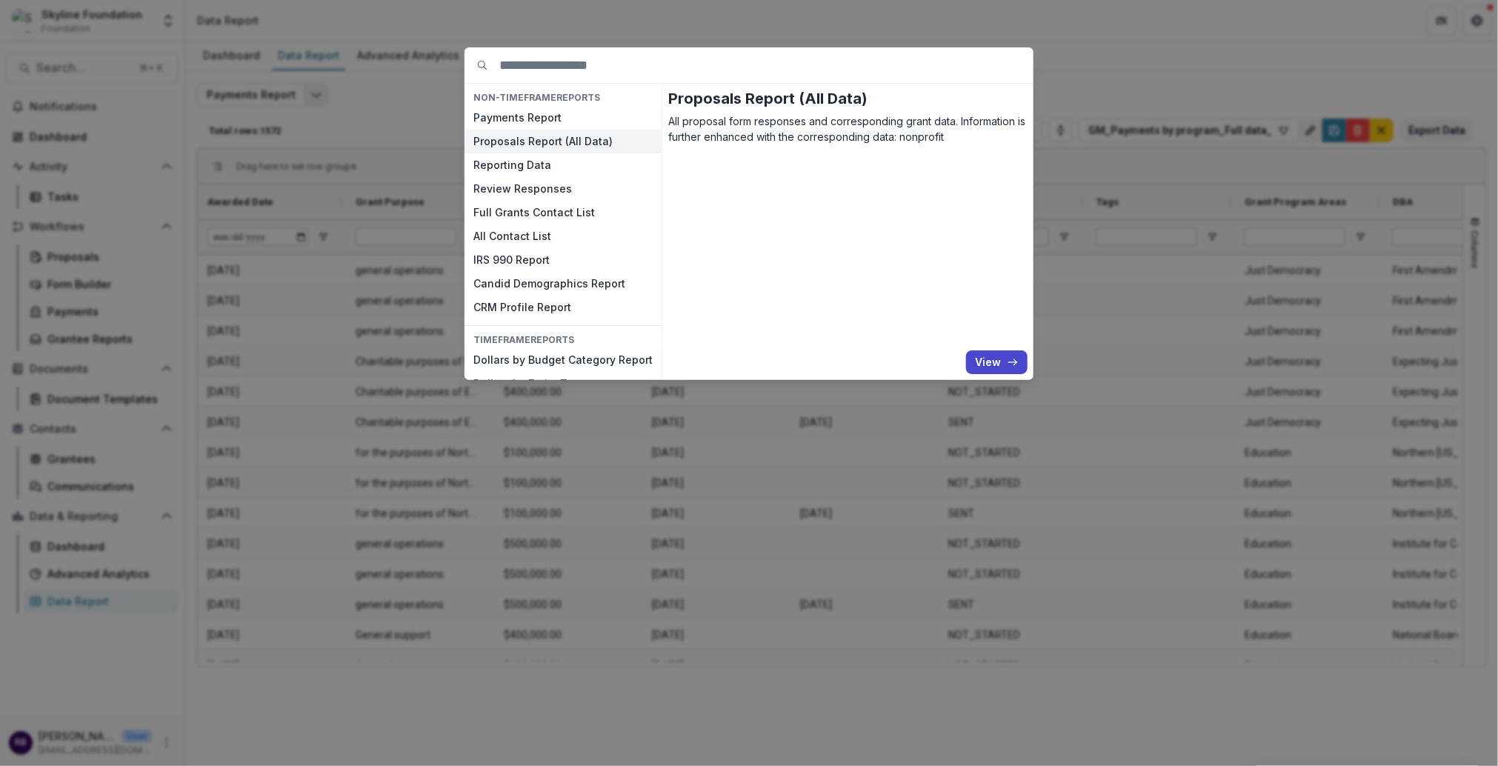
click at [984, 357] on button "View" at bounding box center [996, 362] width 61 height 24
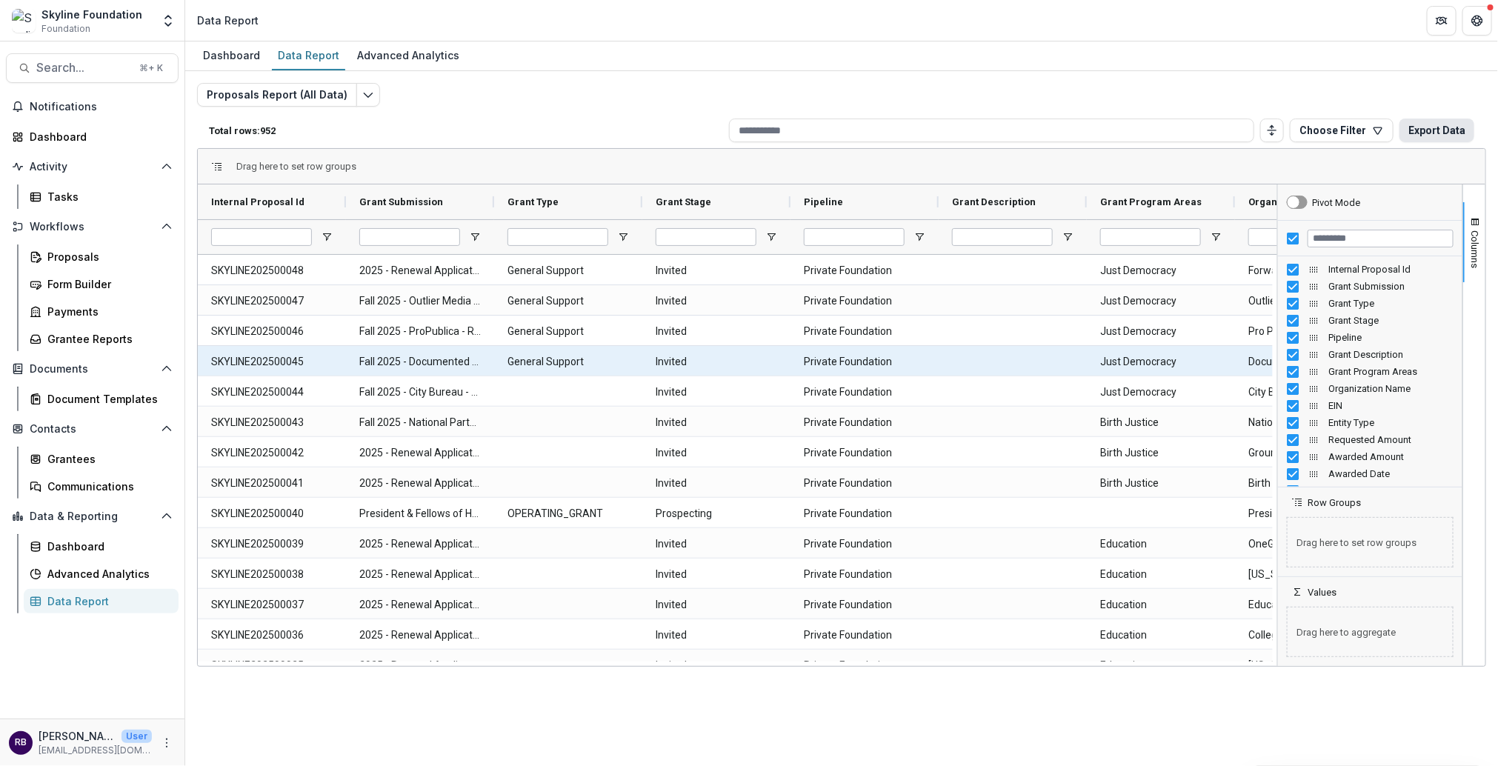
drag, startPoint x: 315, startPoint y: 89, endPoint x: 1443, endPoint y: 125, distance: 1128.9
click at [1374, 125] on button "Export Data" at bounding box center [1436, 131] width 75 height 24
